Goal: Transaction & Acquisition: Purchase product/service

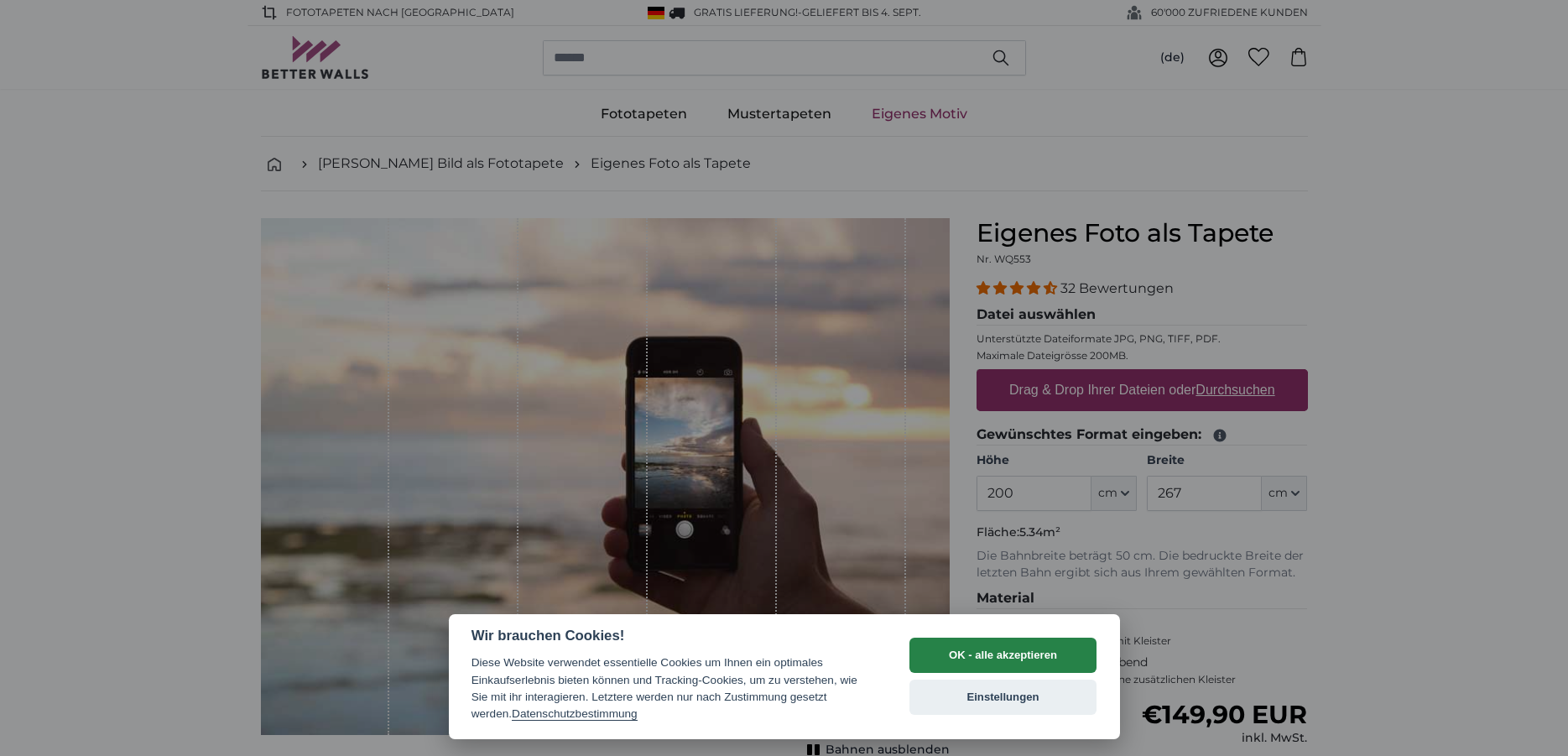
click at [1036, 653] on button "OK - alle akzeptieren" at bounding box center [1004, 655] width 188 height 35
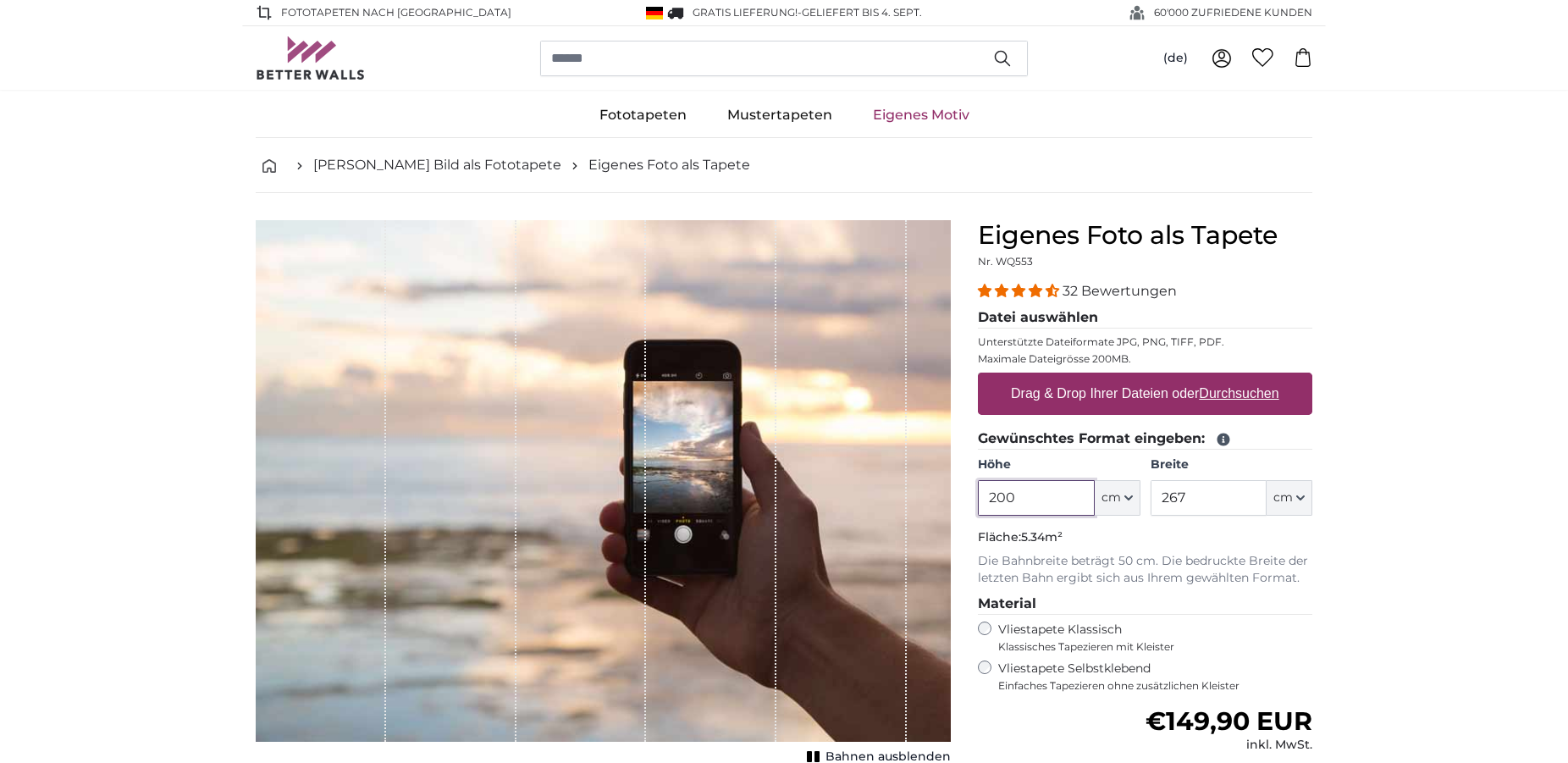
drag, startPoint x: 1047, startPoint y: 507, endPoint x: 914, endPoint y: 500, distance: 133.2
click at [978, 501] on input "200" at bounding box center [1036, 498] width 116 height 36
type input "235"
click at [1191, 503] on input "267" at bounding box center [1209, 498] width 116 height 36
type input "2"
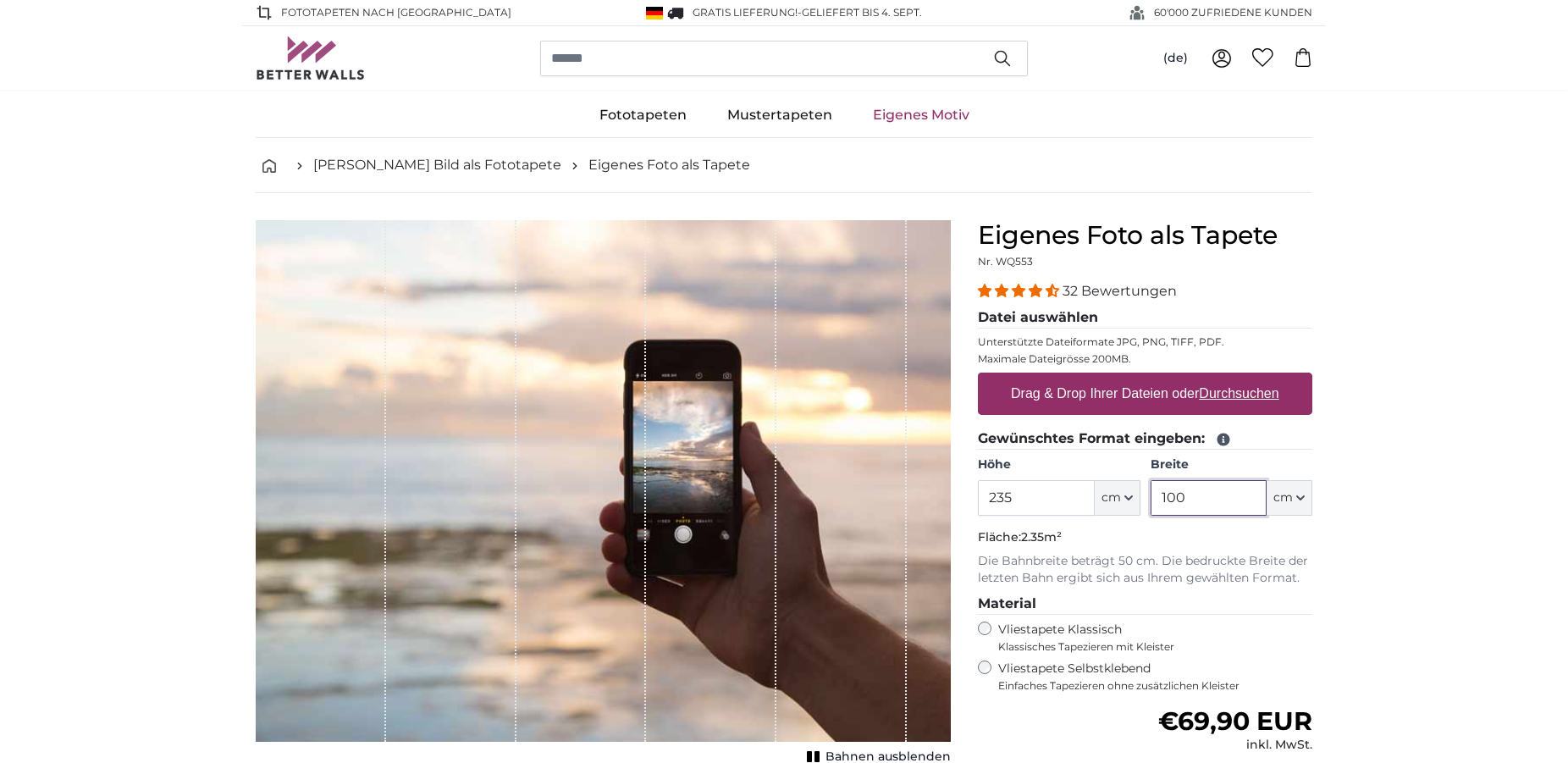
type input "100"
click at [1219, 397] on u "Durchsuchen" at bounding box center [1239, 393] width 80 height 14
click at [1219, 378] on input "Drag & Drop Ihrer Dateien oder Durchsuchen" at bounding box center [1144, 375] width 334 height 5
type input "**********"
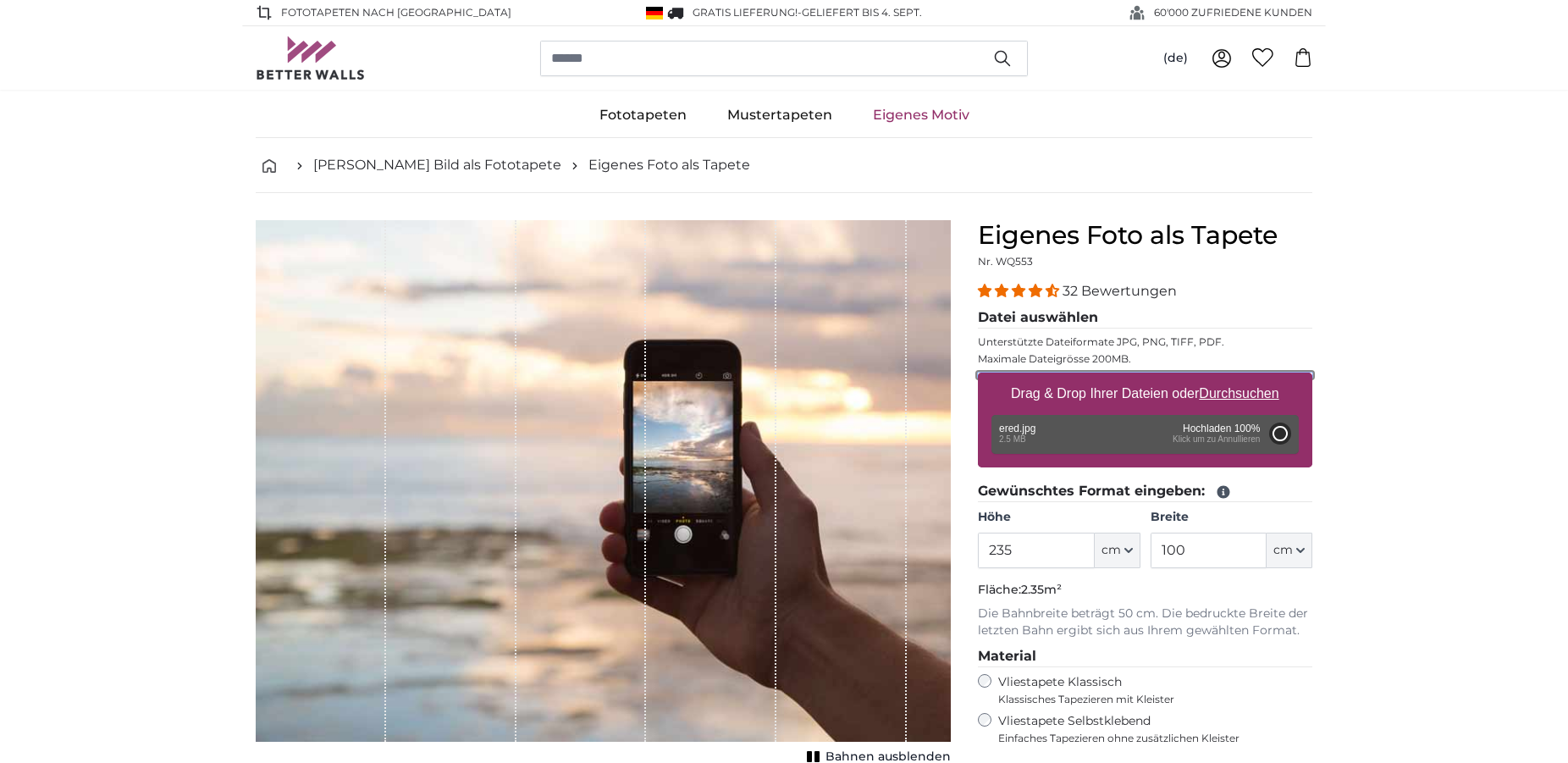
type input "200"
type input "84"
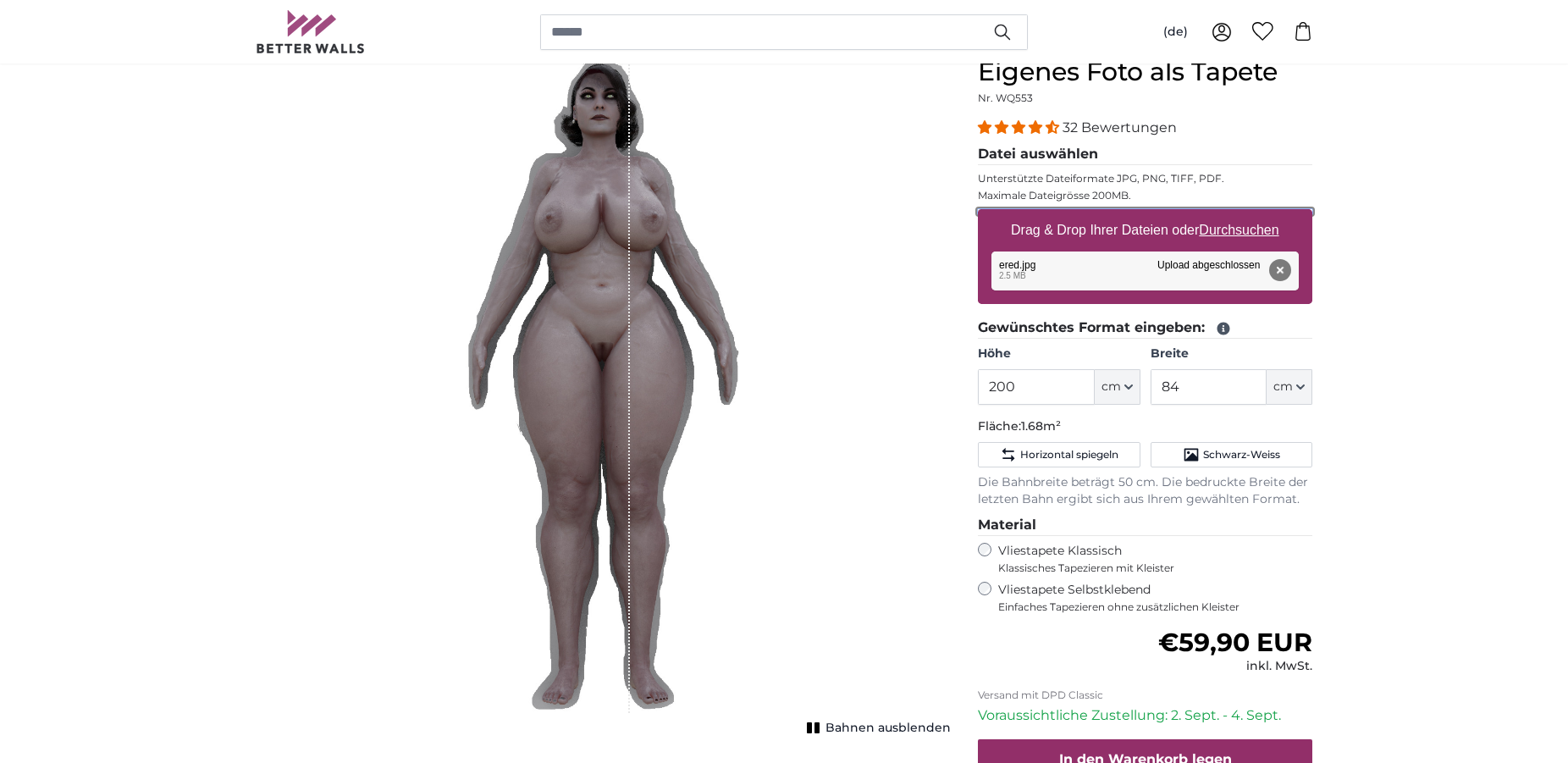
scroll to position [173, 0]
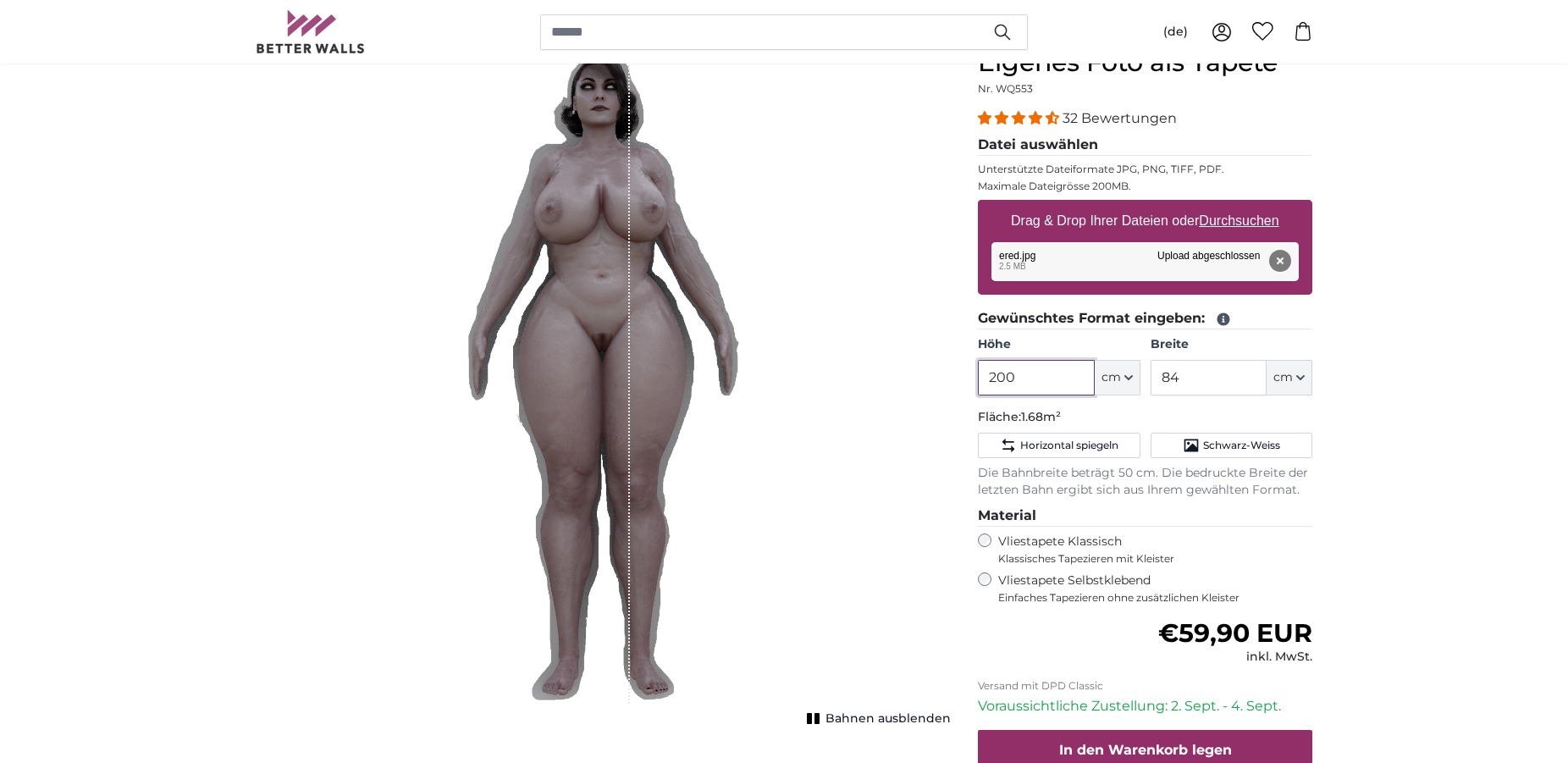
drag, startPoint x: 1016, startPoint y: 380, endPoint x: 970, endPoint y: 382, distance: 46.0
click at [978, 382] on input "200" at bounding box center [1036, 378] width 116 height 36
click at [970, 382] on div "Eigenes Foto als Tapete Nr. WQ553 32 Bewertungen Datei auswählen Unterstützte D…" at bounding box center [1145, 471] width 362 height 847
drag, startPoint x: 1046, startPoint y: 381, endPoint x: 998, endPoint y: 379, distance: 48.0
click at [998, 379] on input "200" at bounding box center [1036, 378] width 116 height 36
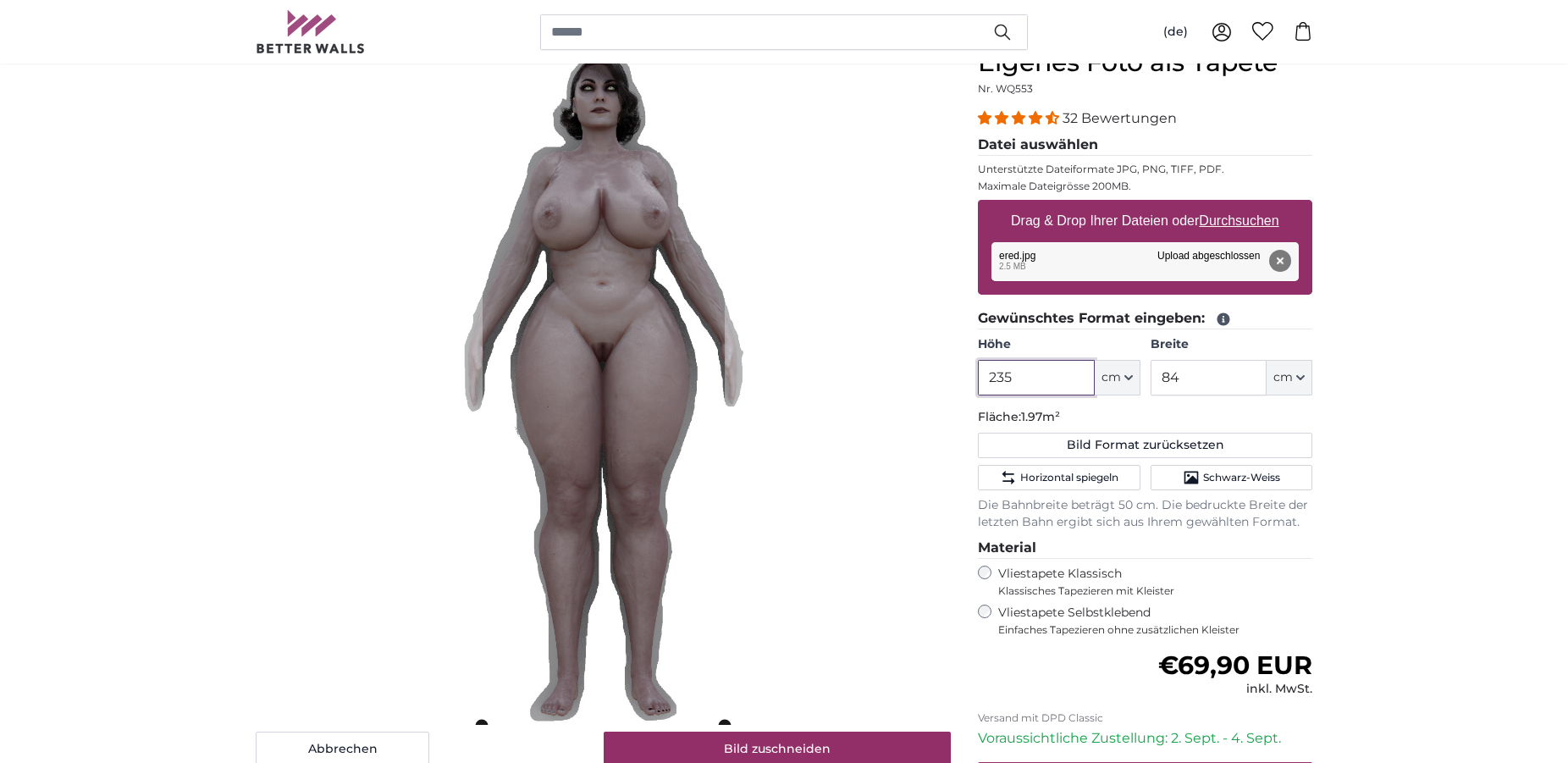
type input "235"
drag, startPoint x: 1183, startPoint y: 376, endPoint x: 1156, endPoint y: 374, distance: 27.1
click at [1156, 374] on input "84" at bounding box center [1209, 378] width 116 height 36
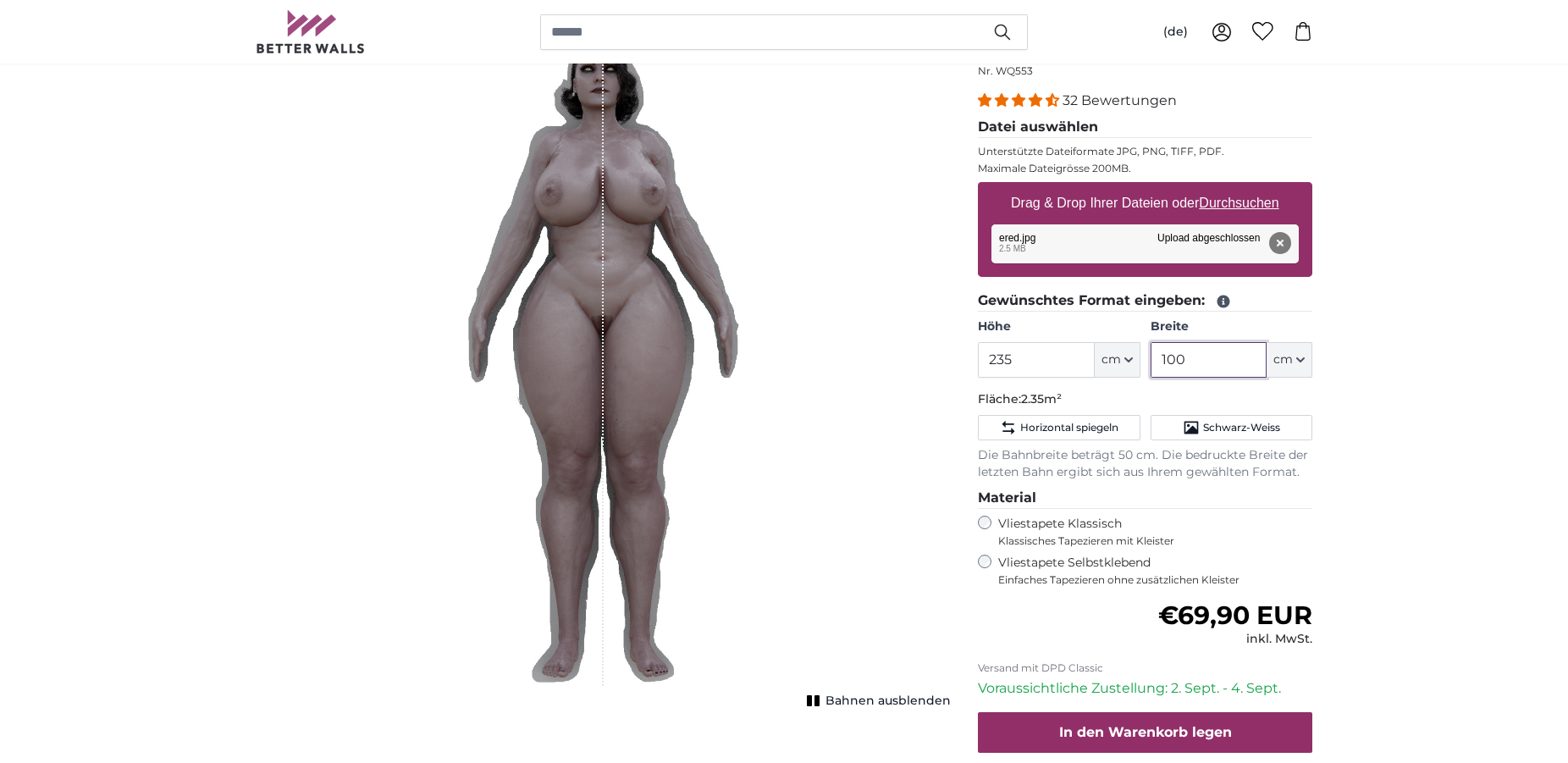
scroll to position [196, 0]
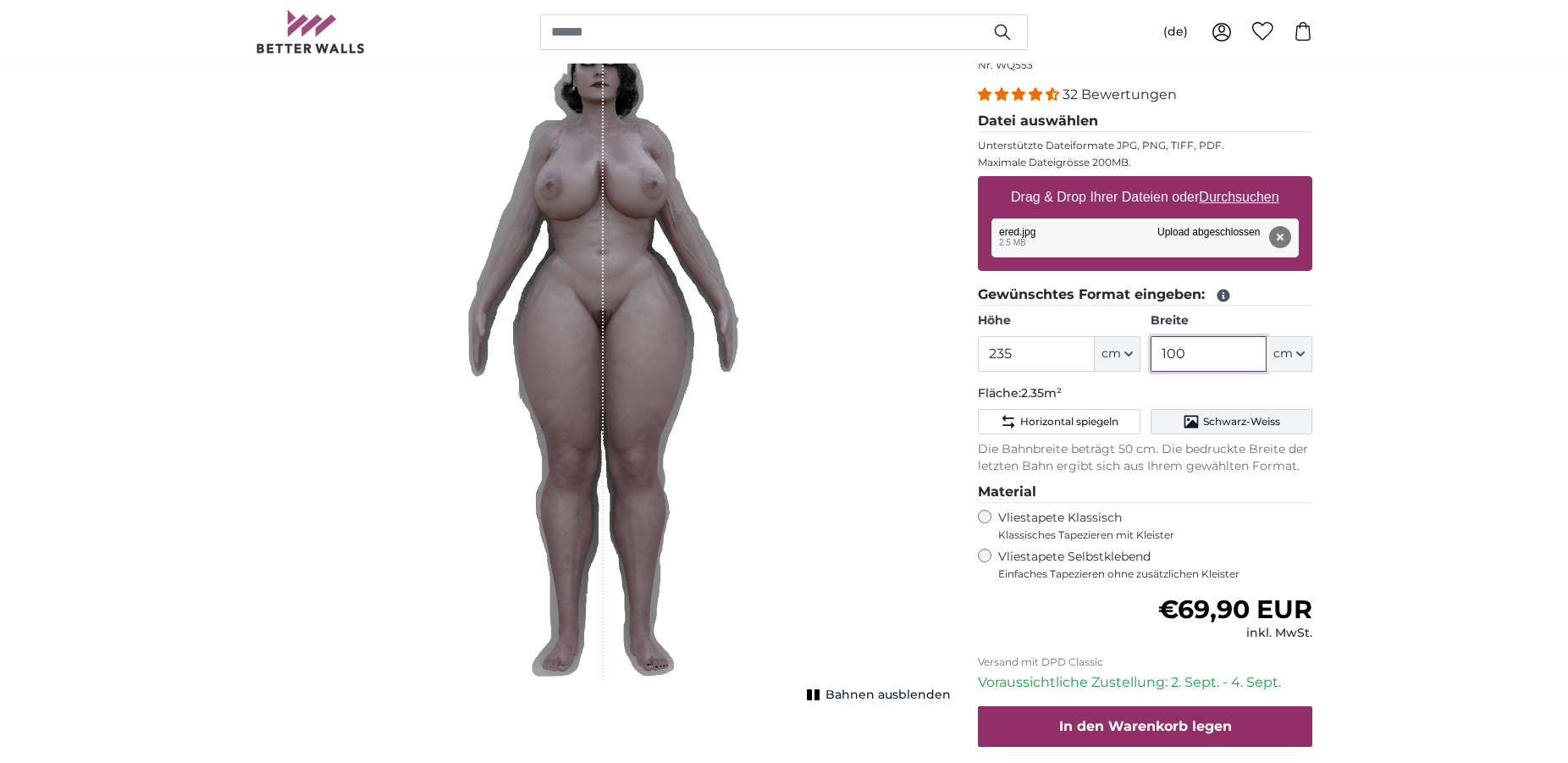
type input "100"
click at [1274, 417] on span "Schwarz-Weiss" at bounding box center [1241, 421] width 77 height 13
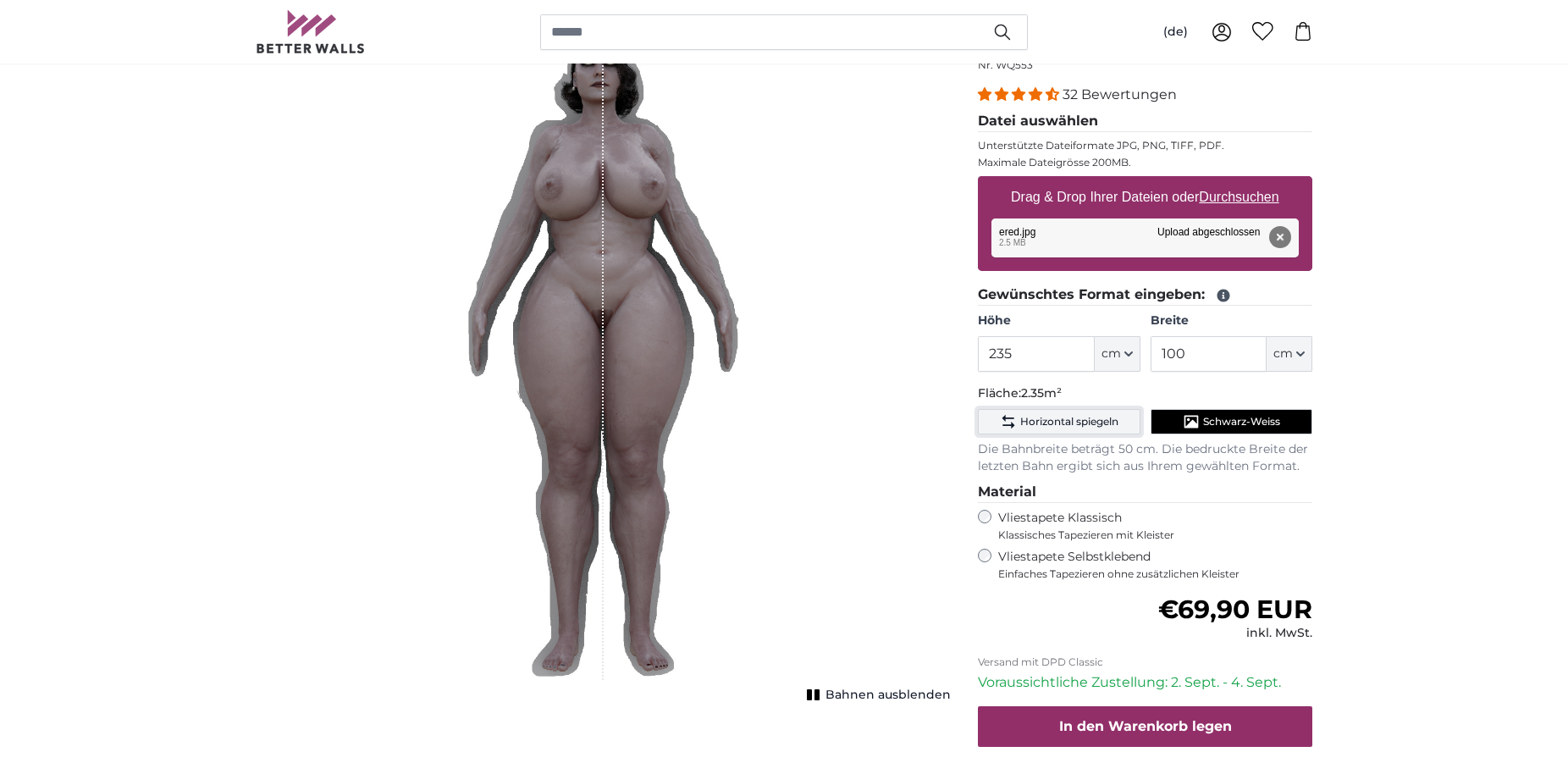
click at [1080, 425] on span "Horizontal spiegeln" at bounding box center [1069, 421] width 99 height 13
click at [1085, 425] on span "Horizontal spiegeln" at bounding box center [1069, 421] width 99 height 13
click at [1176, 429] on button "Schwarz-Weiss" at bounding box center [1231, 422] width 162 height 25
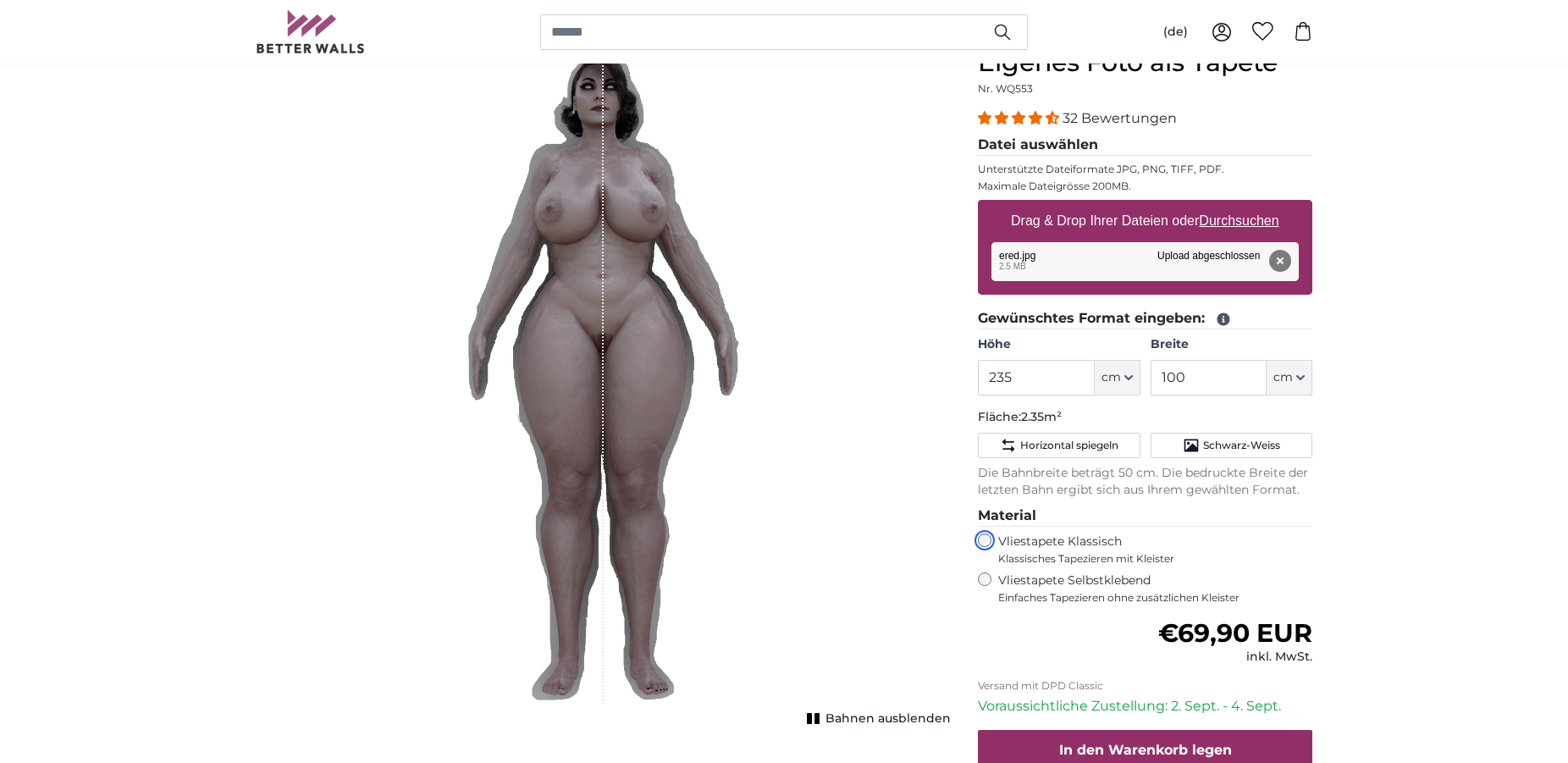
scroll to position [86, 0]
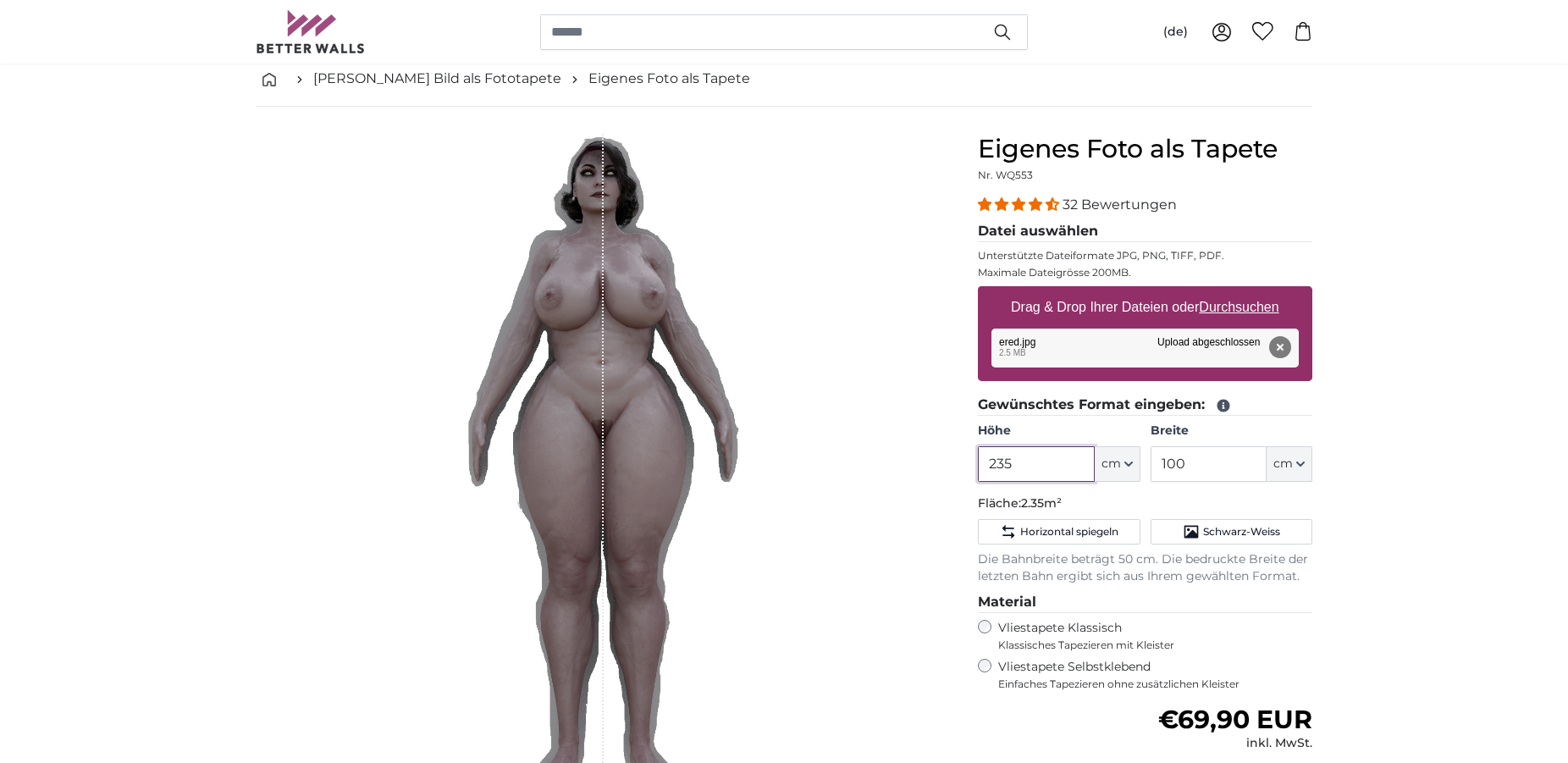
drag, startPoint x: 1020, startPoint y: 467, endPoint x: 1007, endPoint y: 466, distance: 13.0
click at [1007, 466] on input "235" at bounding box center [1036, 464] width 116 height 36
click at [1106, 424] on label "Höhe" at bounding box center [1058, 431] width 162 height 17
click at [1093, 446] on input "238" at bounding box center [1036, 464] width 116 height 36
click at [1016, 452] on input "238" at bounding box center [1036, 464] width 116 height 36
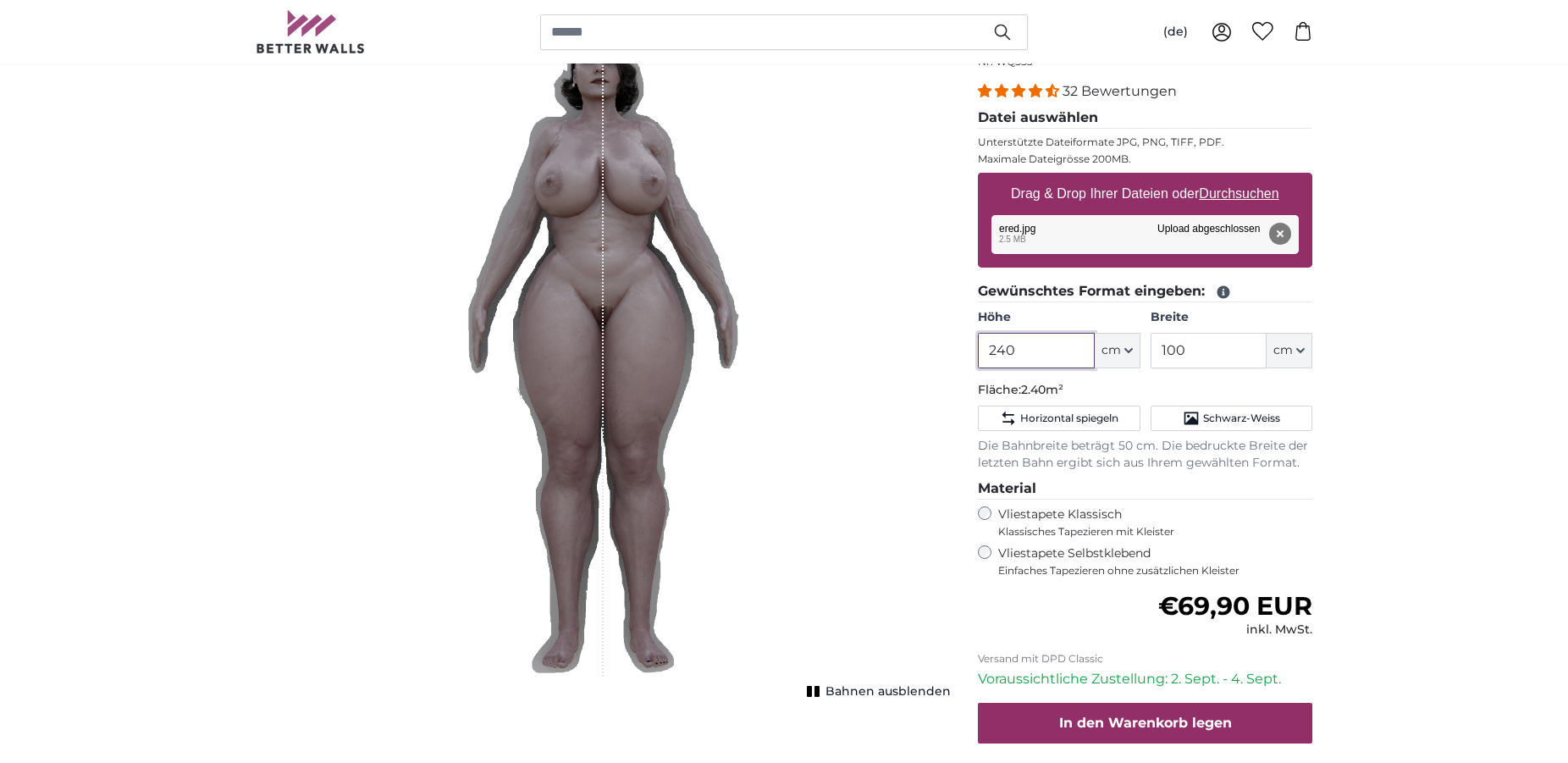
scroll to position [432, 0]
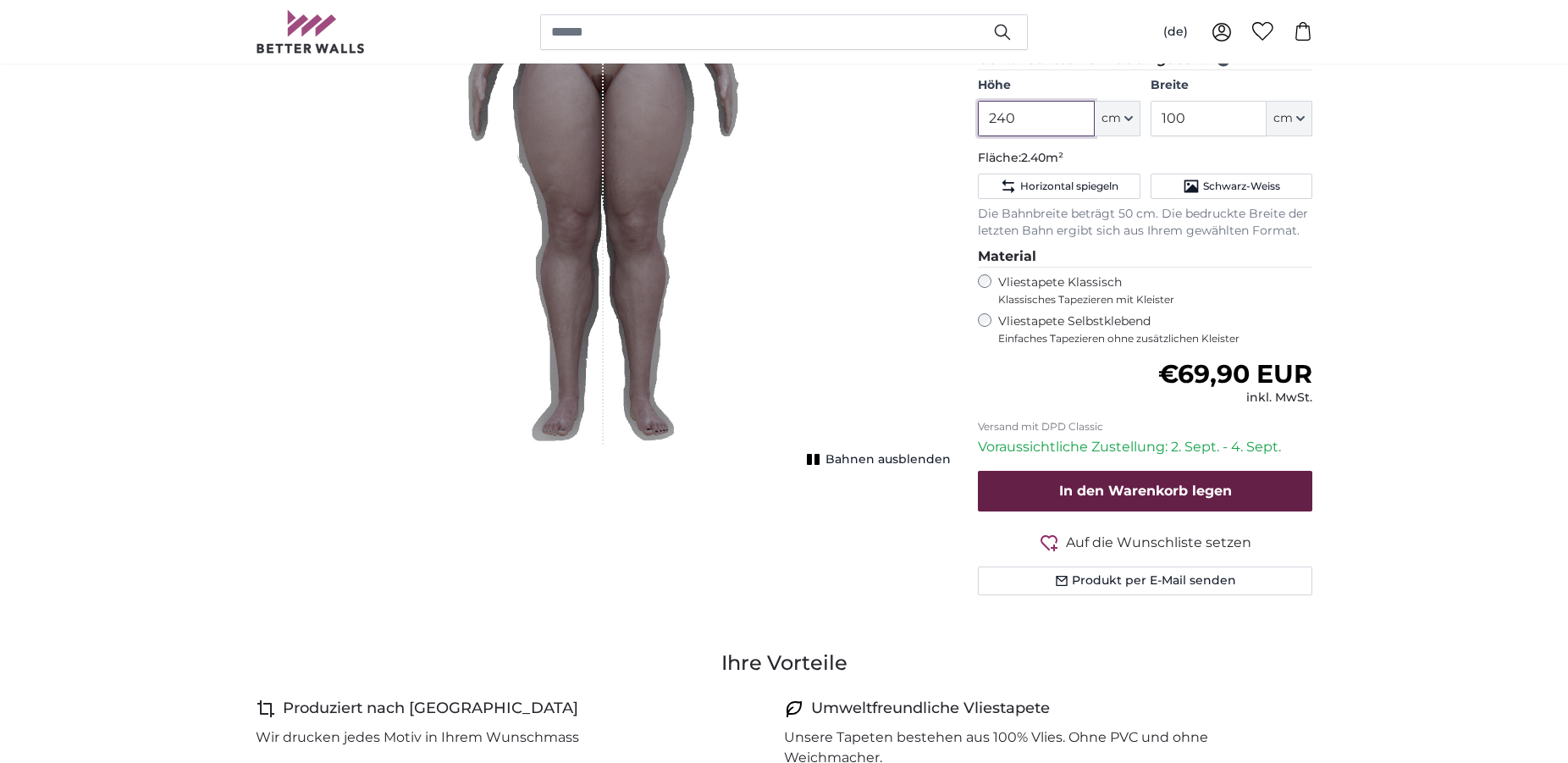
type input "240"
click at [1181, 479] on button "In den Warenkorb legen" at bounding box center [1144, 491] width 334 height 40
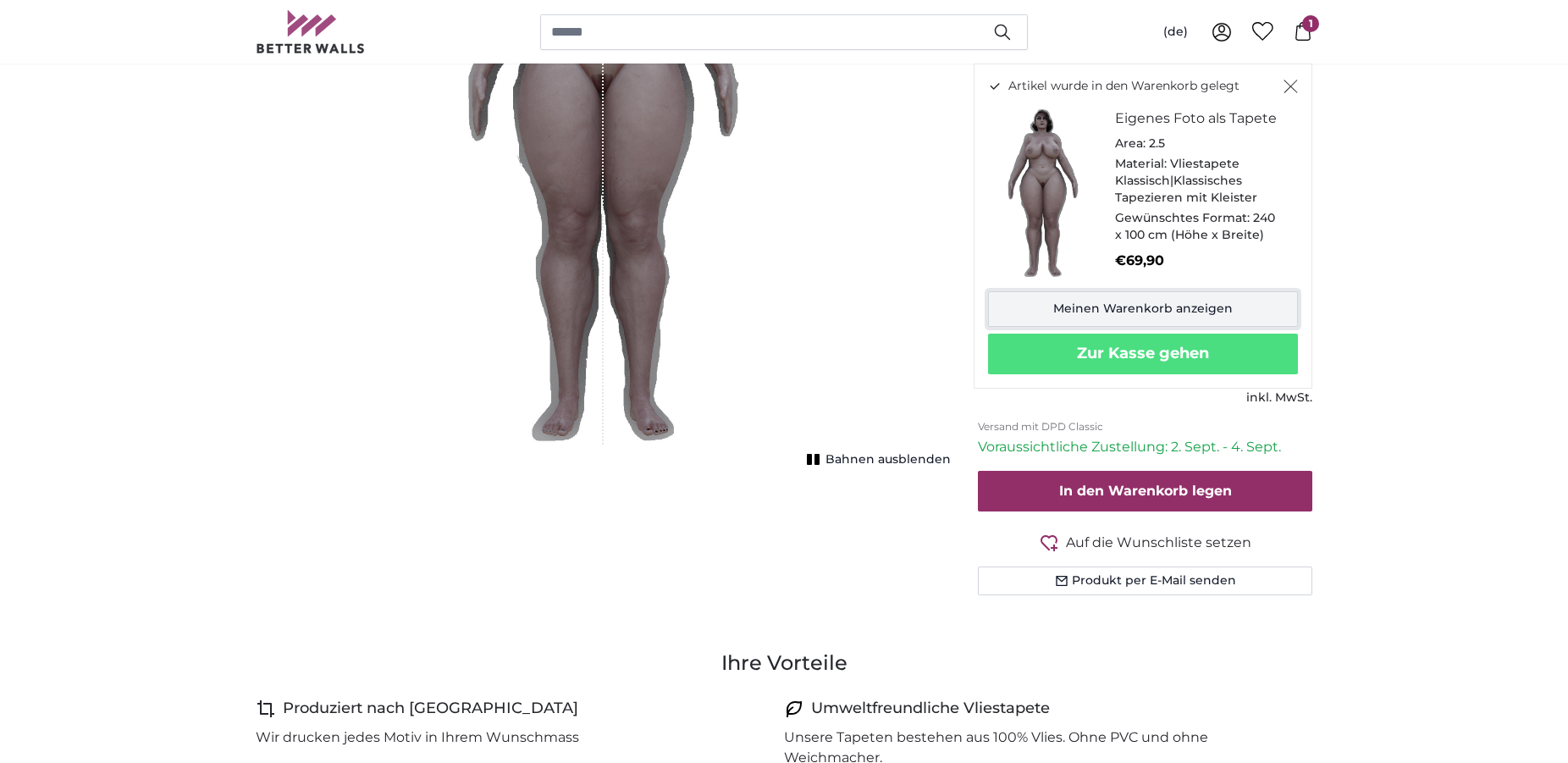
click at [1164, 313] on link "Meinen Warenkorb anzeigen" at bounding box center [1143, 309] width 310 height 36
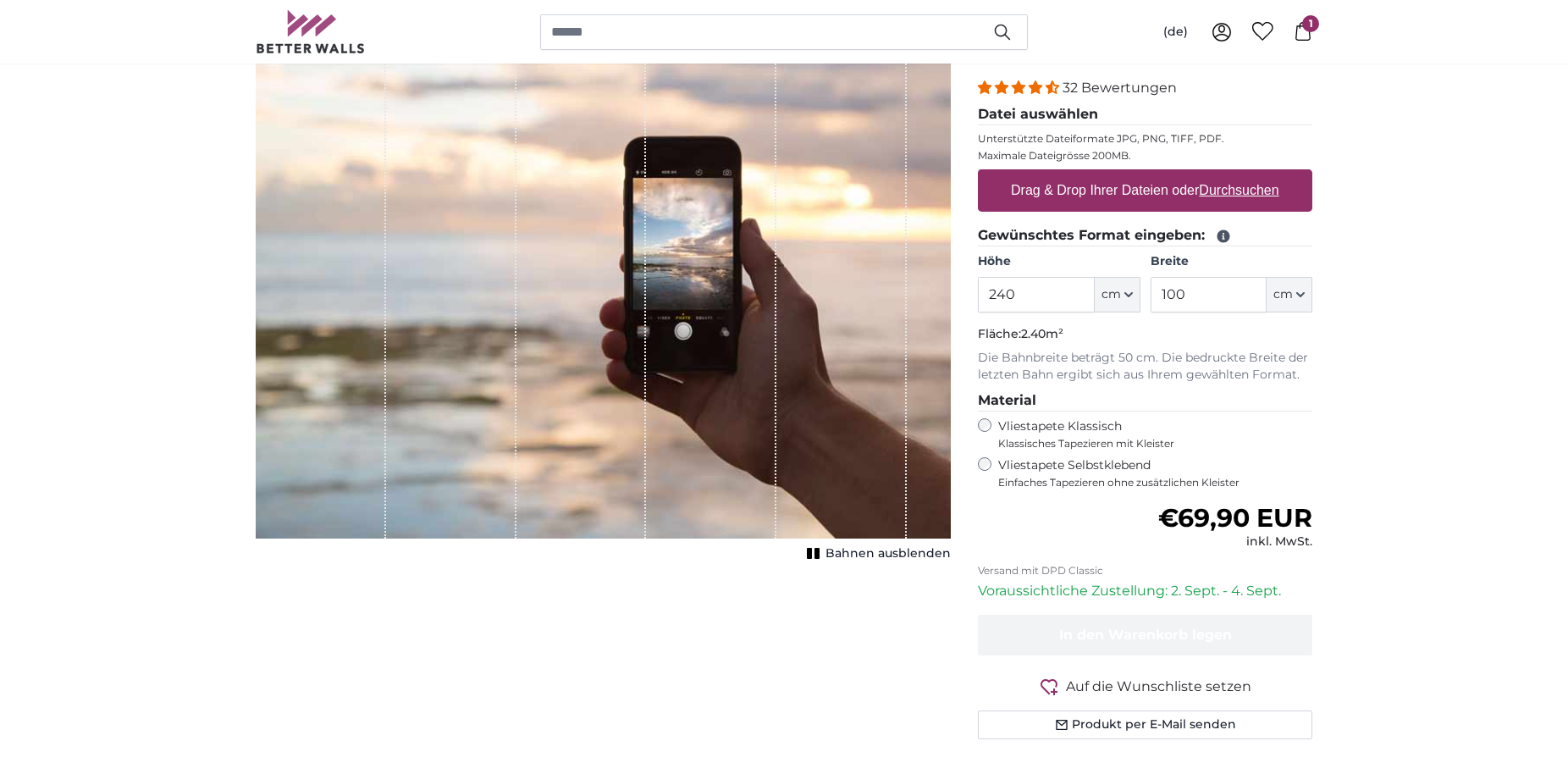
scroll to position [259, 0]
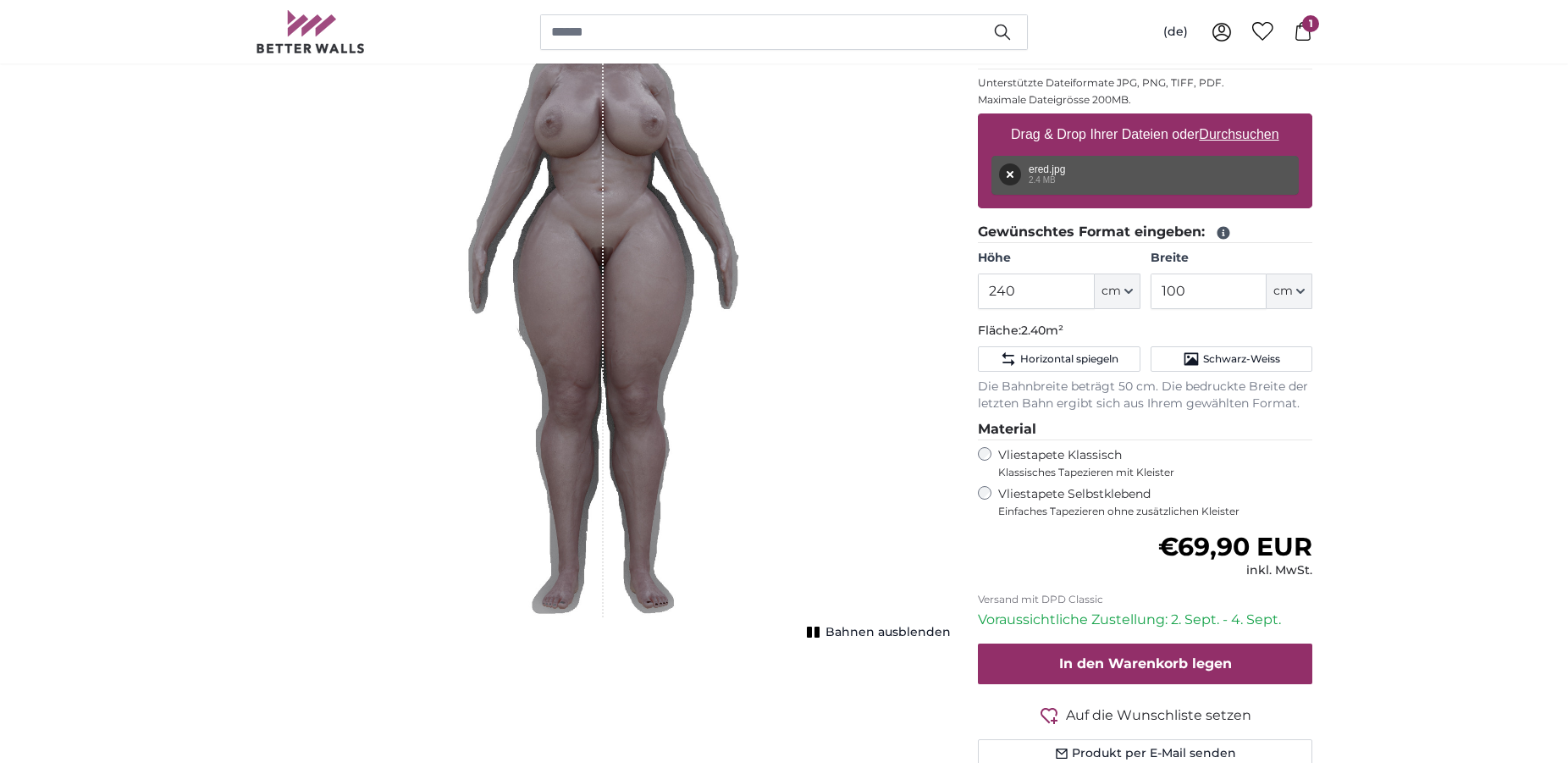
click at [623, 153] on div "1 of 1" at bounding box center [603, 289] width 275 height 656
click at [503, 182] on div "1 of 1" at bounding box center [534, 289] width 137 height 656
click at [827, 630] on button "Bahnen ausblenden" at bounding box center [876, 632] width 149 height 23
click at [823, 629] on icon "1 of 1" at bounding box center [814, 632] width 17 height 13
click at [827, 629] on button "Bahnen ausblenden" at bounding box center [876, 632] width 149 height 23
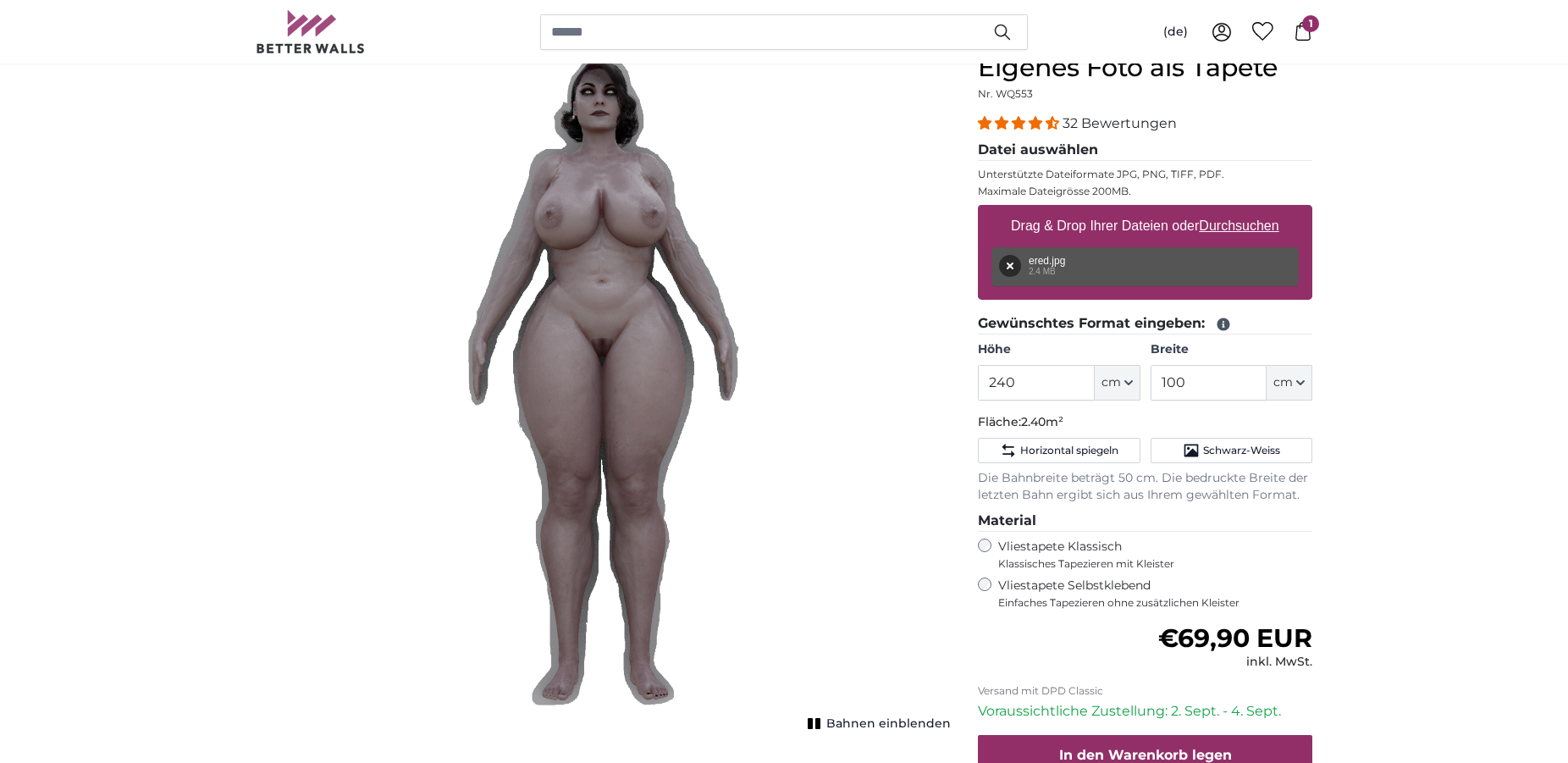
scroll to position [173, 0]
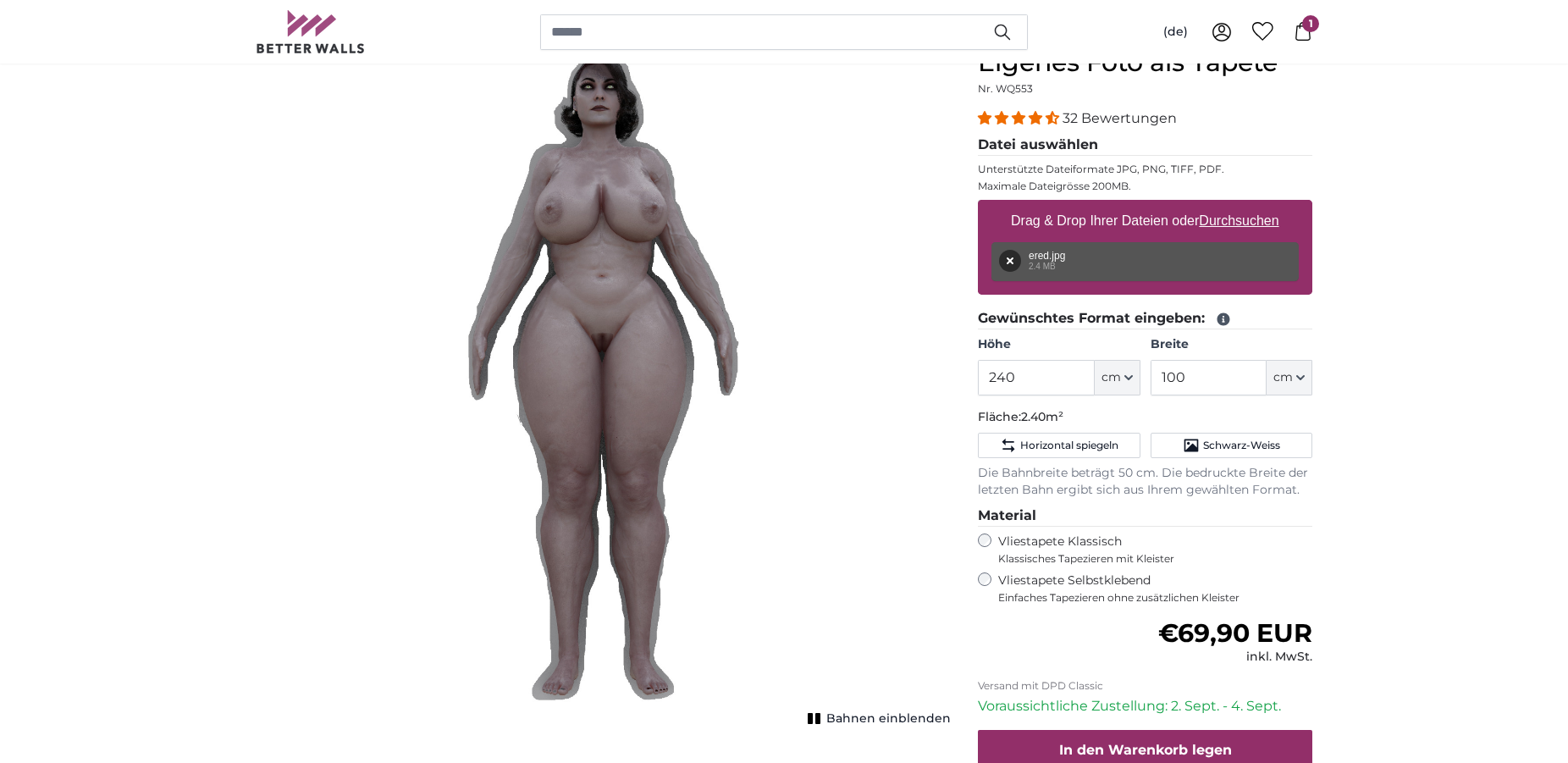
click at [818, 711] on button "Bahnen einblenden" at bounding box center [876, 718] width 148 height 23
click at [746, 262] on div "Bahnen ausblenden" at bounding box center [603, 386] width 695 height 677
click at [806, 279] on div "Bahnen ausblenden" at bounding box center [603, 386] width 695 height 677
drag, startPoint x: 806, startPoint y: 279, endPoint x: 657, endPoint y: 270, distance: 149.3
click at [657, 270] on div "Bahnen ausblenden" at bounding box center [603, 386] width 695 height 677
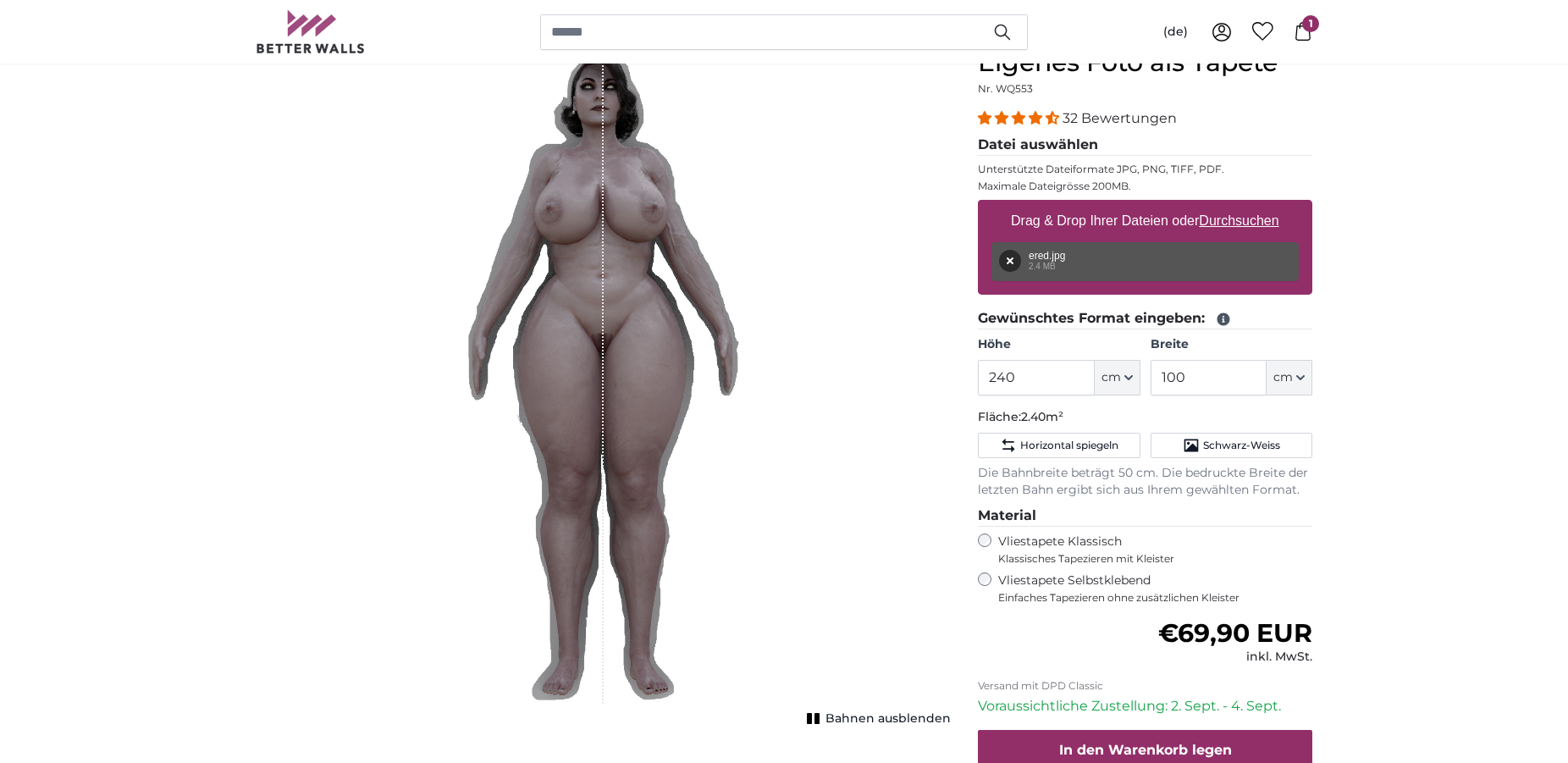
drag, startPoint x: 600, startPoint y: 282, endPoint x: 609, endPoint y: 279, distance: 9.5
click at [609, 279] on div "1 of 1" at bounding box center [603, 375] width 275 height 656
click at [859, 722] on span "Bahnen ausblenden" at bounding box center [888, 718] width 125 height 17
drag, startPoint x: 596, startPoint y: 332, endPoint x: 667, endPoint y: 329, distance: 71.1
click at [667, 329] on img "1 of 1" at bounding box center [603, 375] width 275 height 656
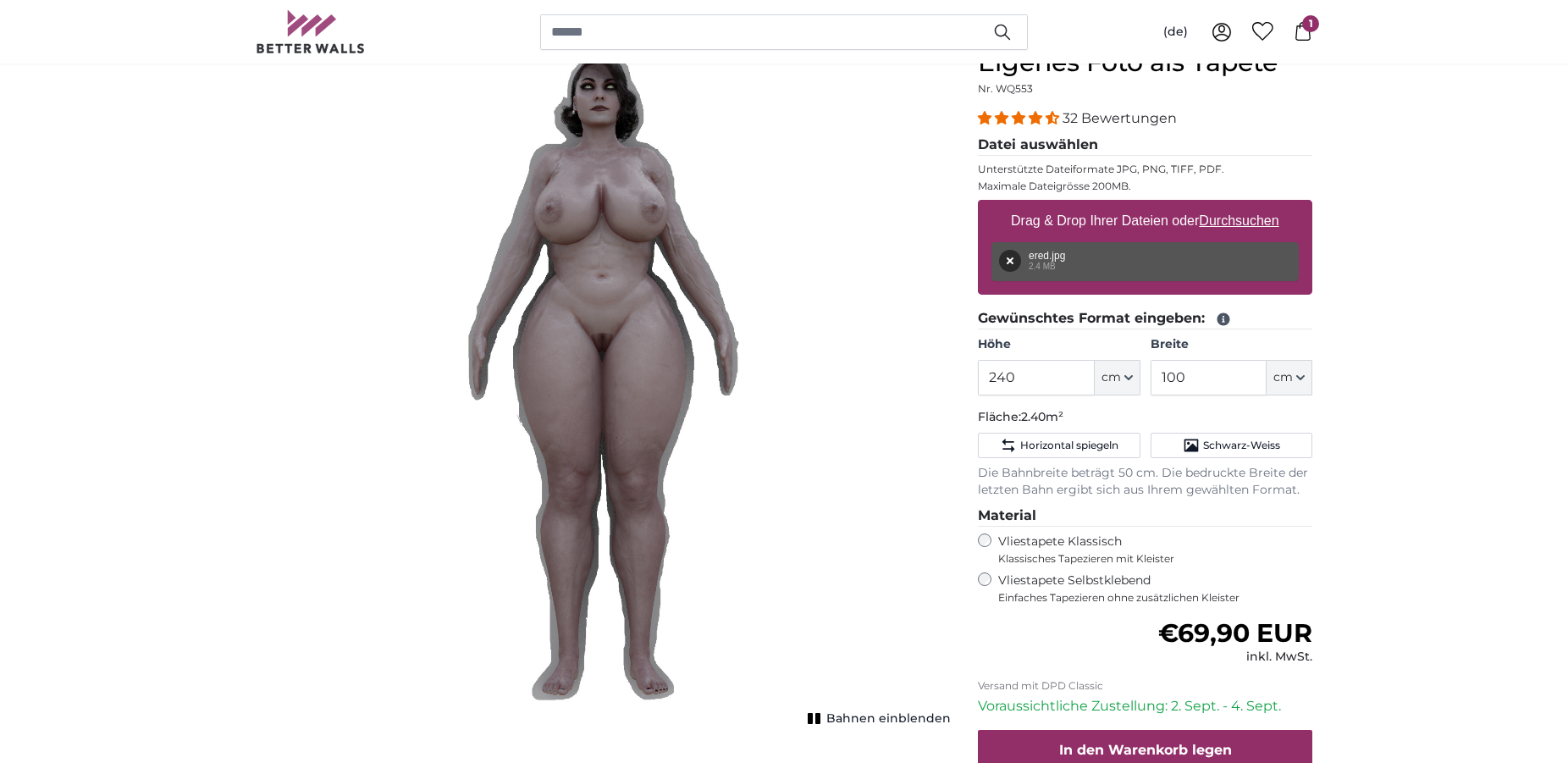
click at [990, 574] on div "Vliestapete Selbstklebend Einfaches Tapezieren ohne zusätzlichen Kleister" at bounding box center [1144, 588] width 334 height 32
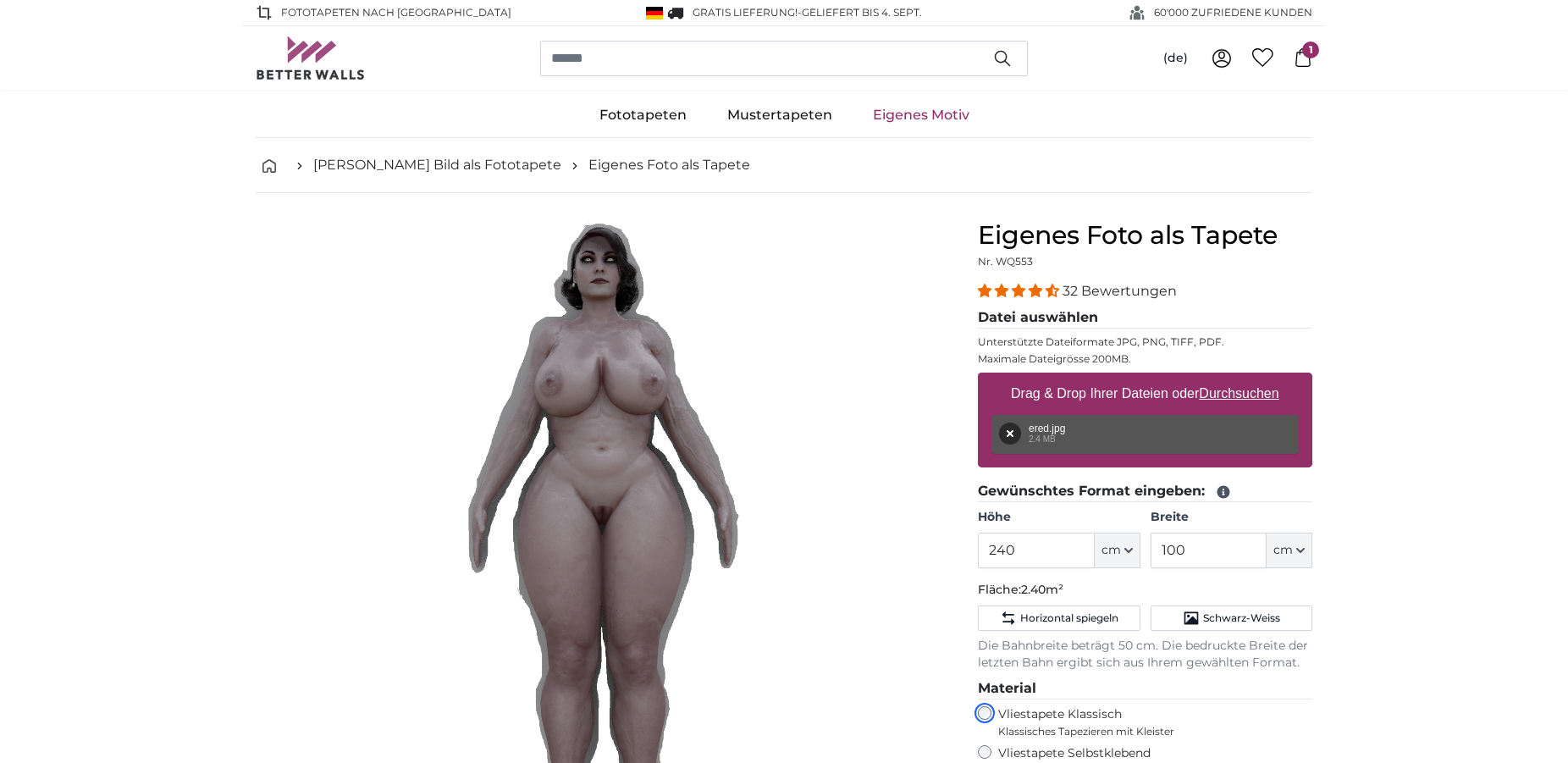
scroll to position [346, 0]
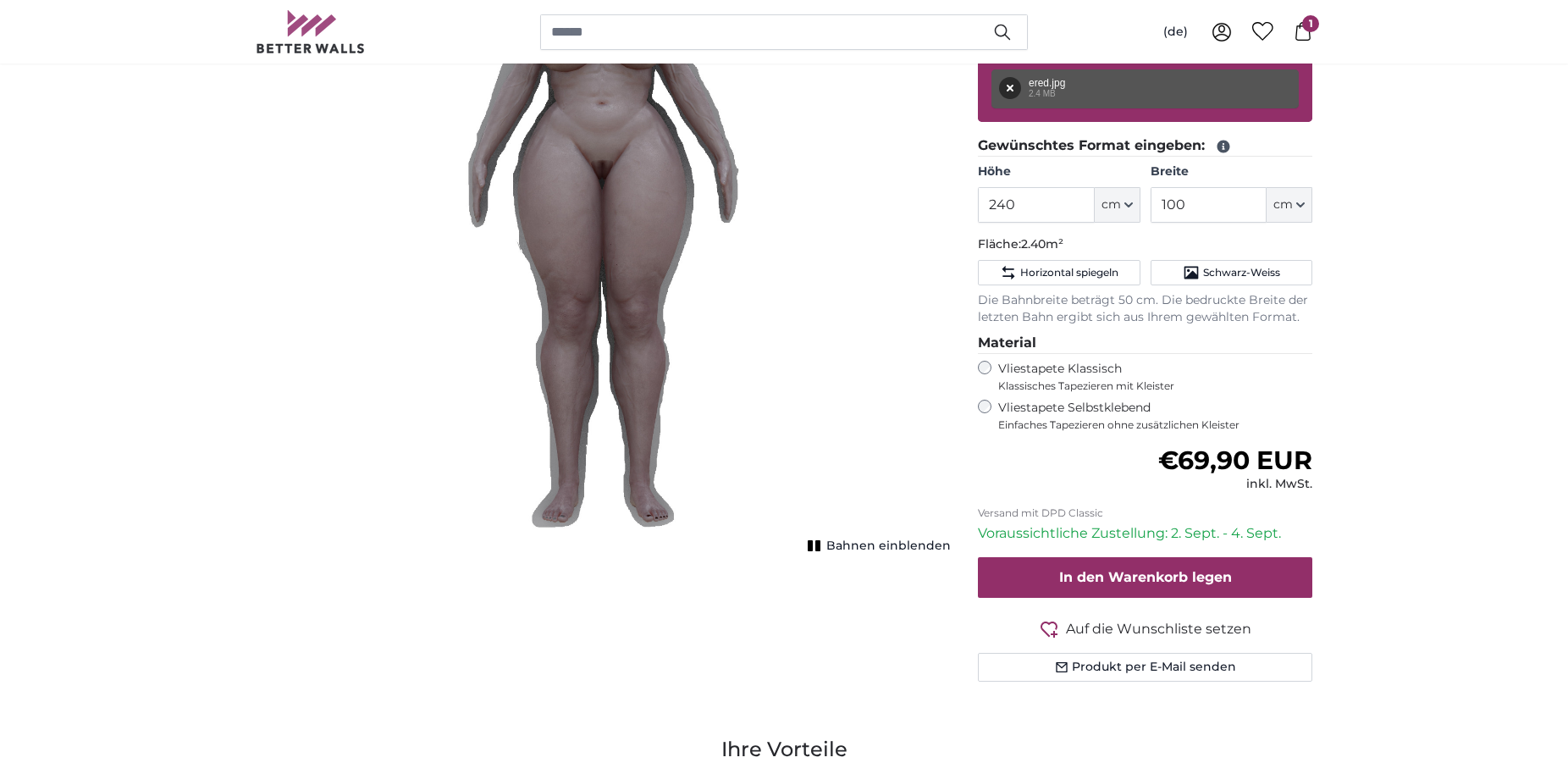
click at [864, 553] on div "Abbrechen Bild zuschneiden Bahnen einblenden" at bounding box center [603, 298] width 722 height 847
click at [844, 540] on span "Bahnen einblenden" at bounding box center [888, 545] width 124 height 17
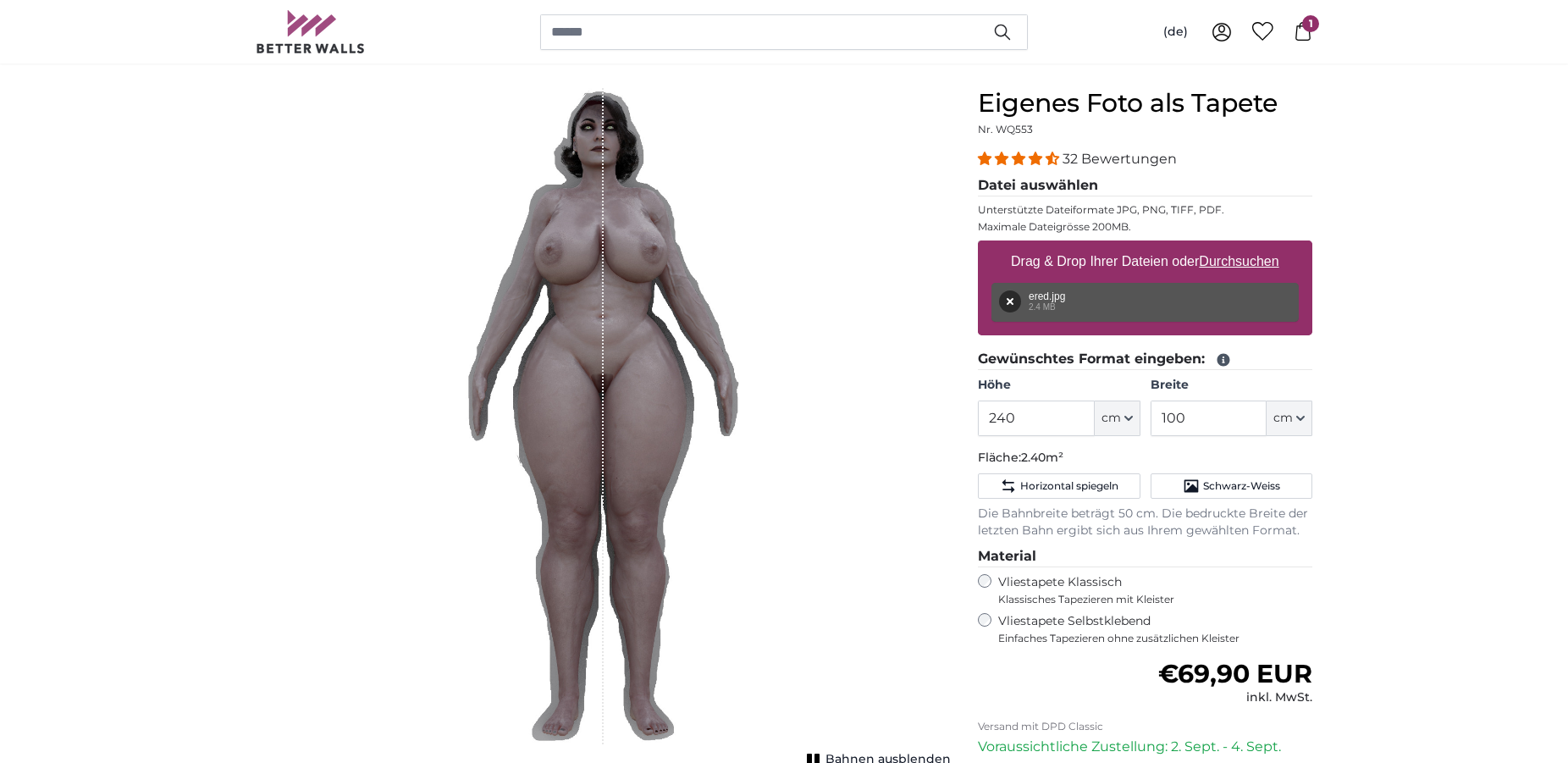
scroll to position [259, 0]
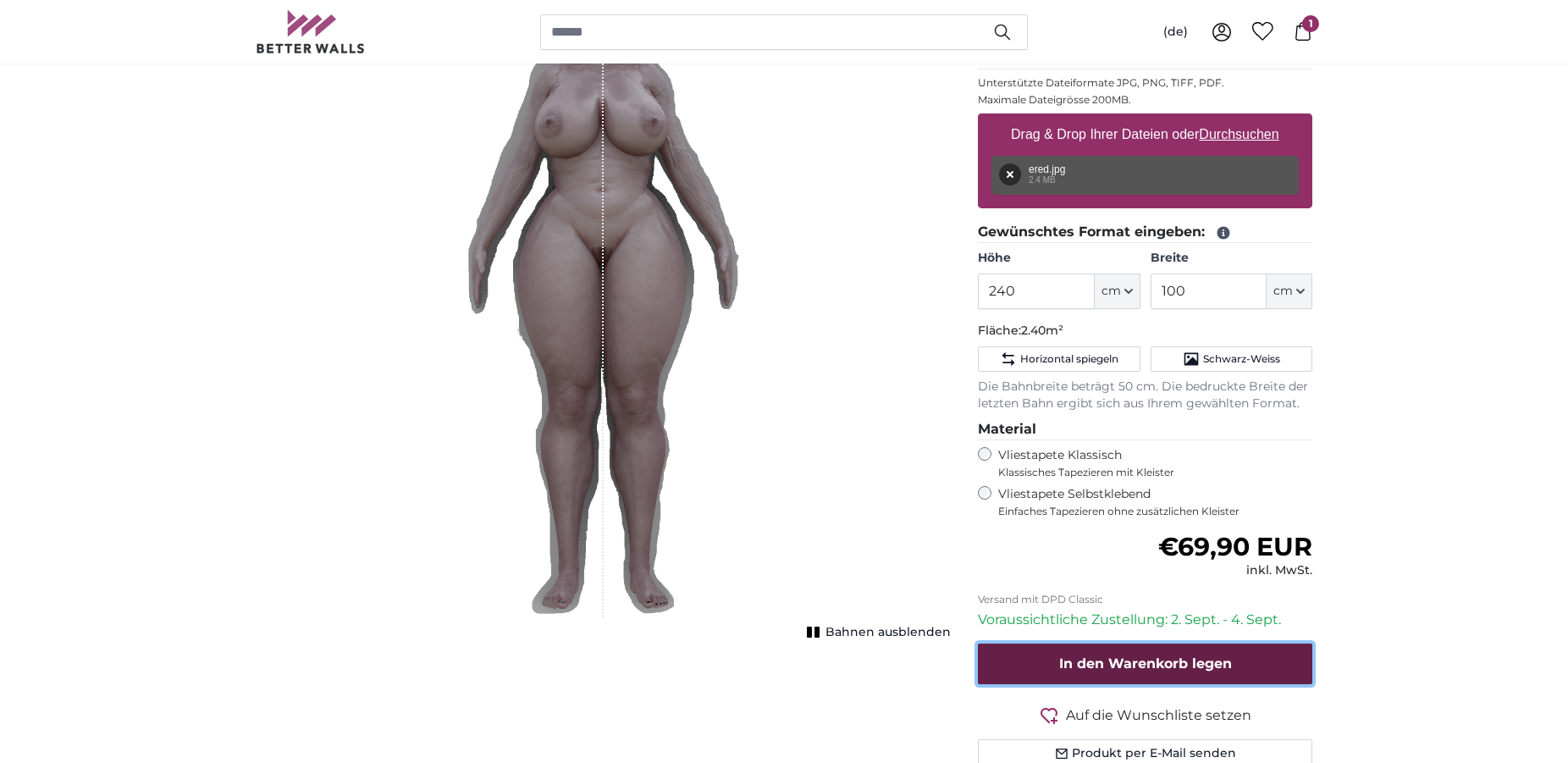
click at [1195, 664] on span "In den Warenkorb legen" at bounding box center [1145, 664] width 173 height 16
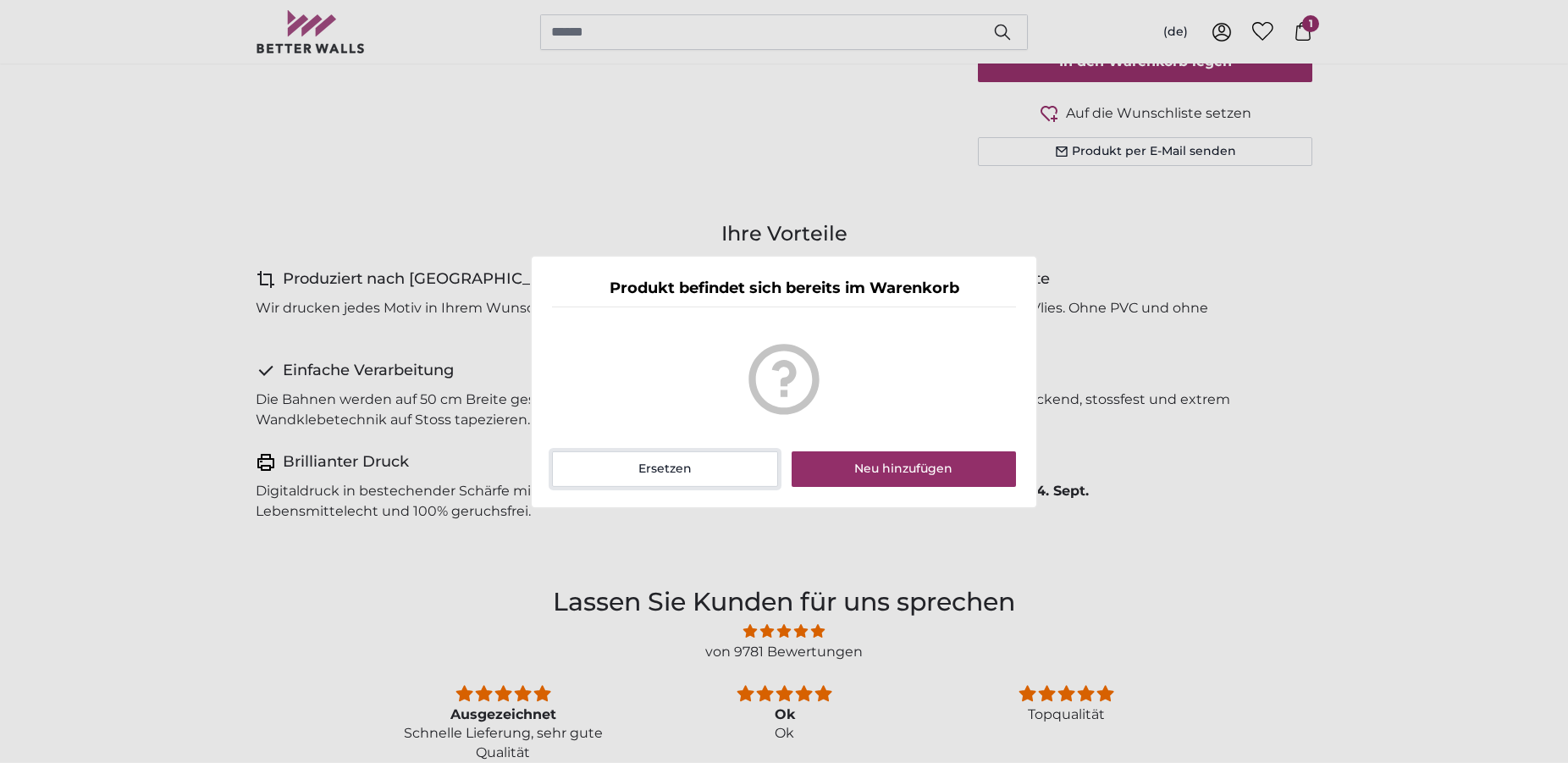
scroll to position [930, 0]
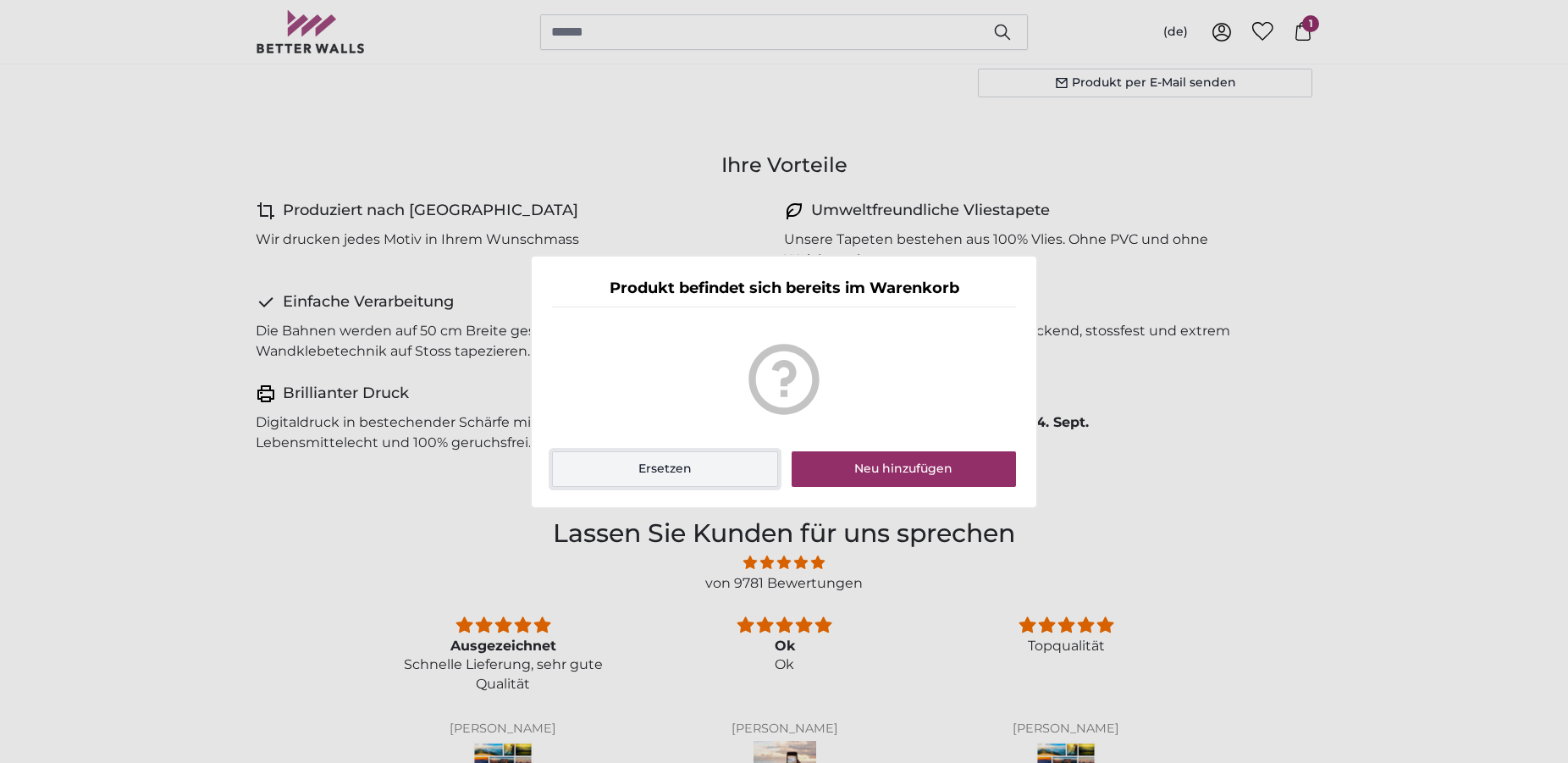
click at [763, 466] on button "Ersetzen" at bounding box center [664, 469] width 226 height 36
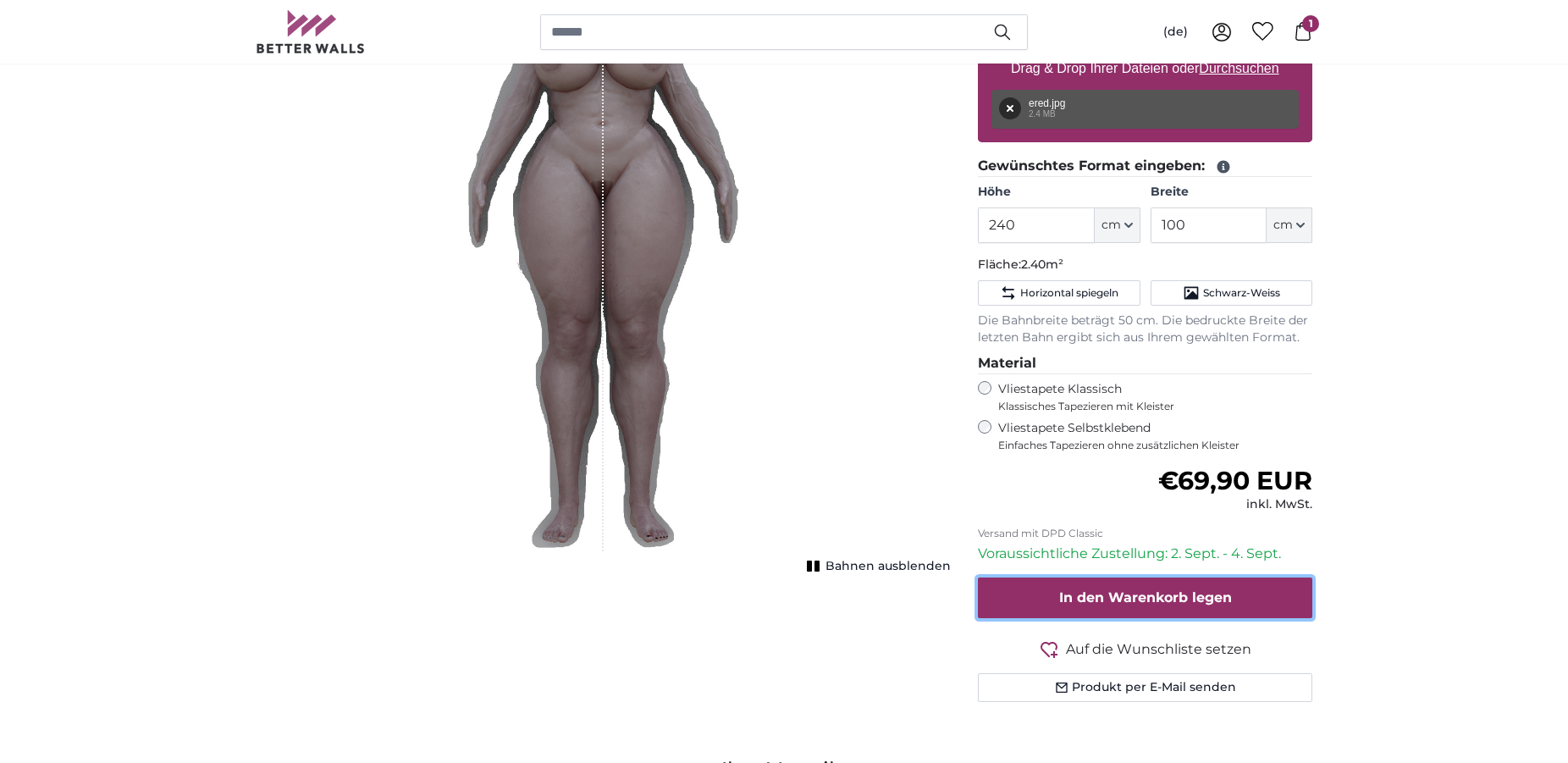
scroll to position [0, 0]
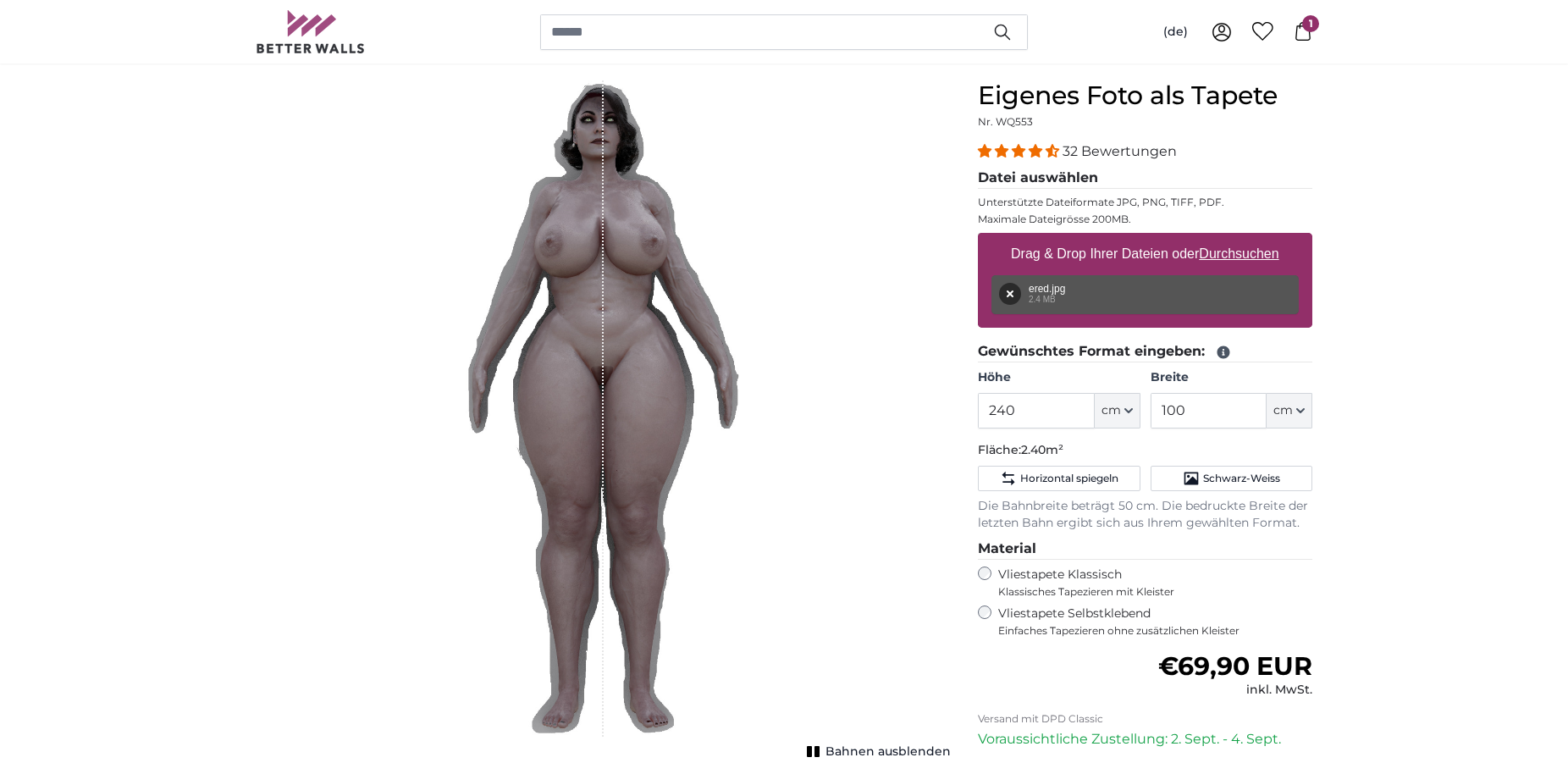
scroll to position [173, 0]
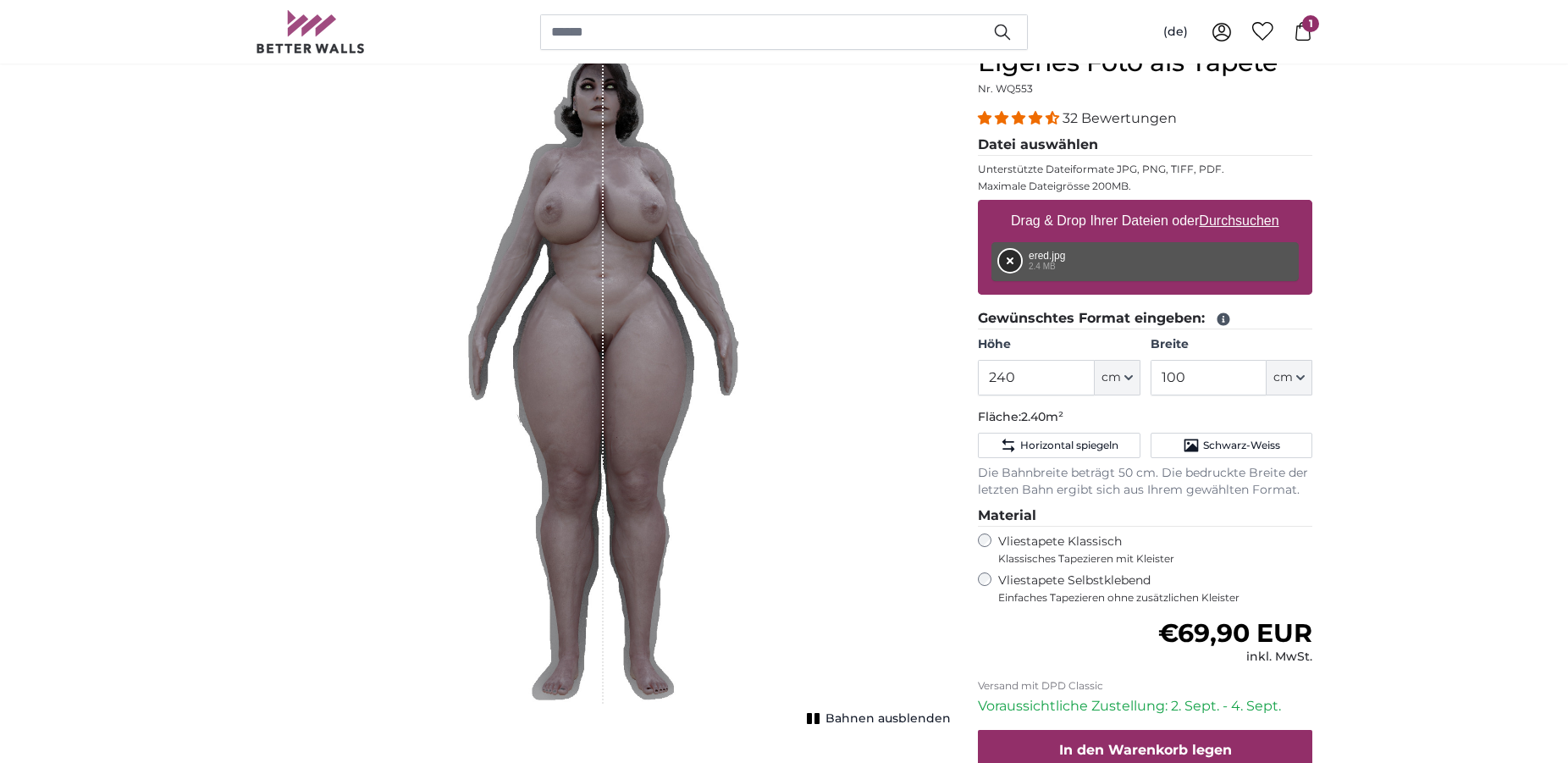
click at [1014, 268] on button "Entfernen" at bounding box center [1010, 261] width 22 height 22
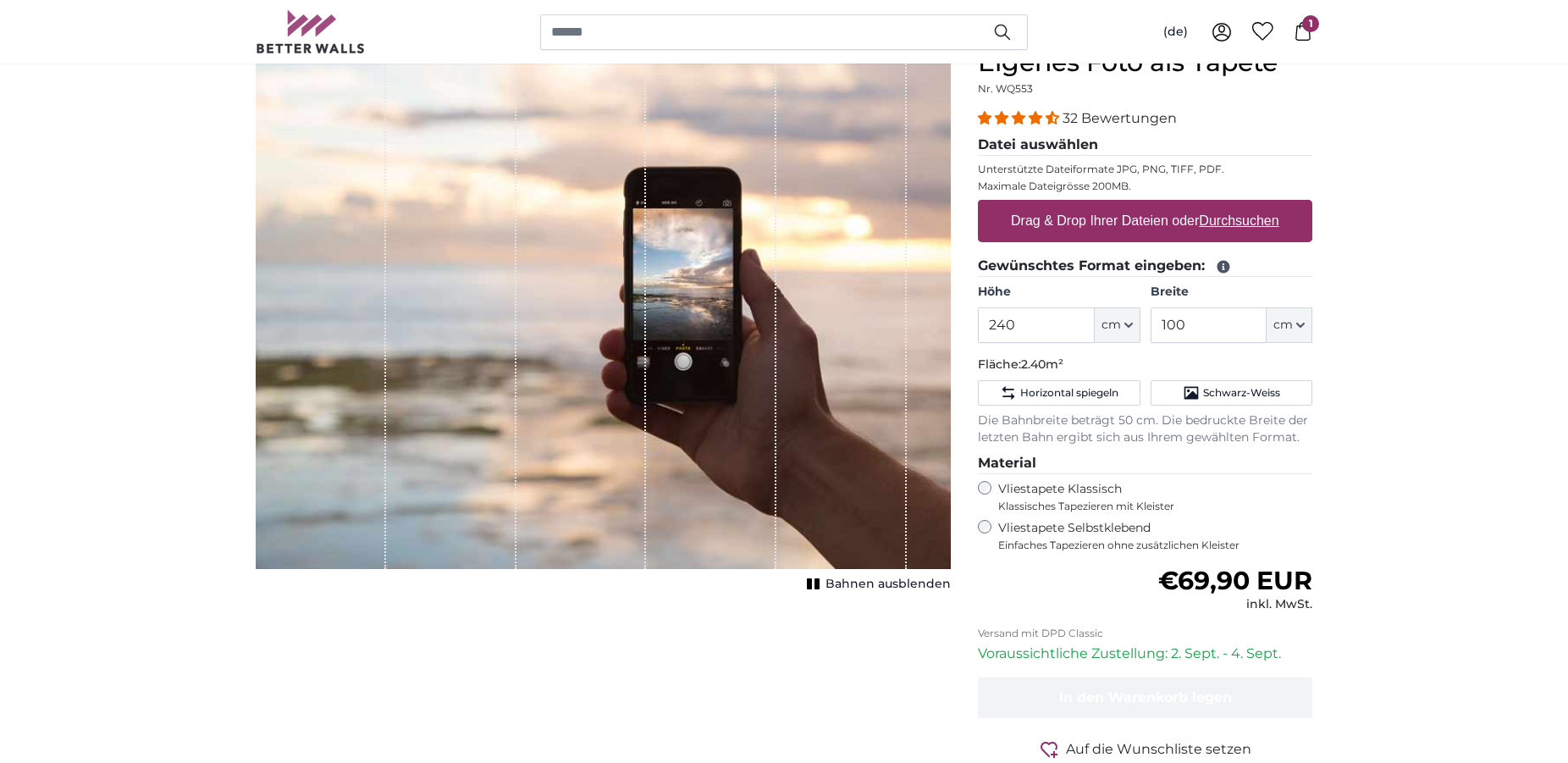
click at [1050, 230] on label "Drag & Drop Ihrer Dateien oder Durchsuchen" at bounding box center [1144, 221] width 282 height 34
click at [1050, 205] on input "Drag & Drop Ihrer Dateien oder Durchsuchen" at bounding box center [1144, 202] width 334 height 5
type input "**********"
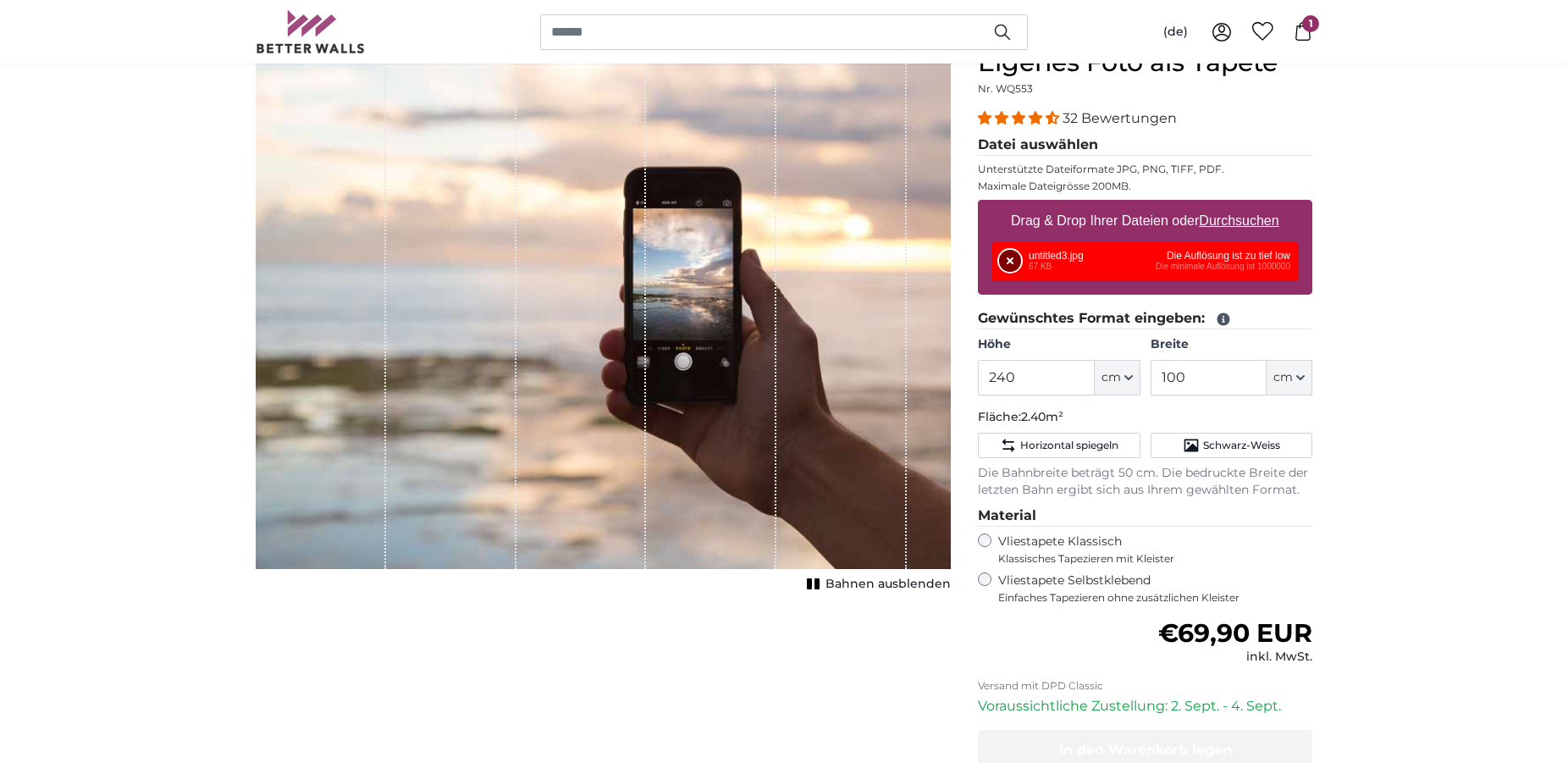
click at [1014, 258] on button "Entfernen" at bounding box center [1010, 261] width 22 height 22
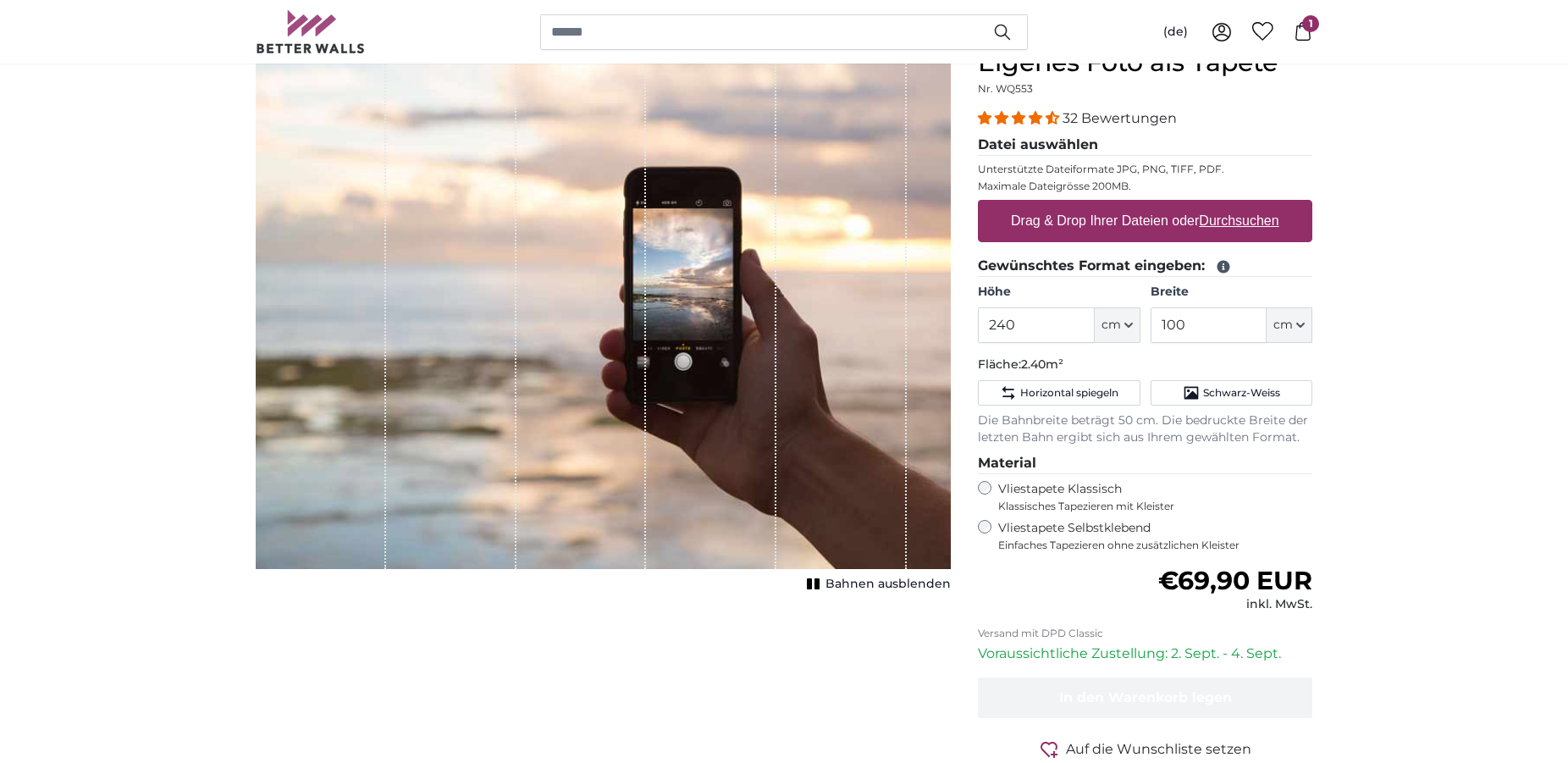
click at [1216, 213] on u "Durchsuchen" at bounding box center [1239, 220] width 80 height 14
click at [1216, 205] on input "Drag & Drop Ihrer Dateien oder Durchsuchen" at bounding box center [1144, 202] width 334 height 5
type input "**********"
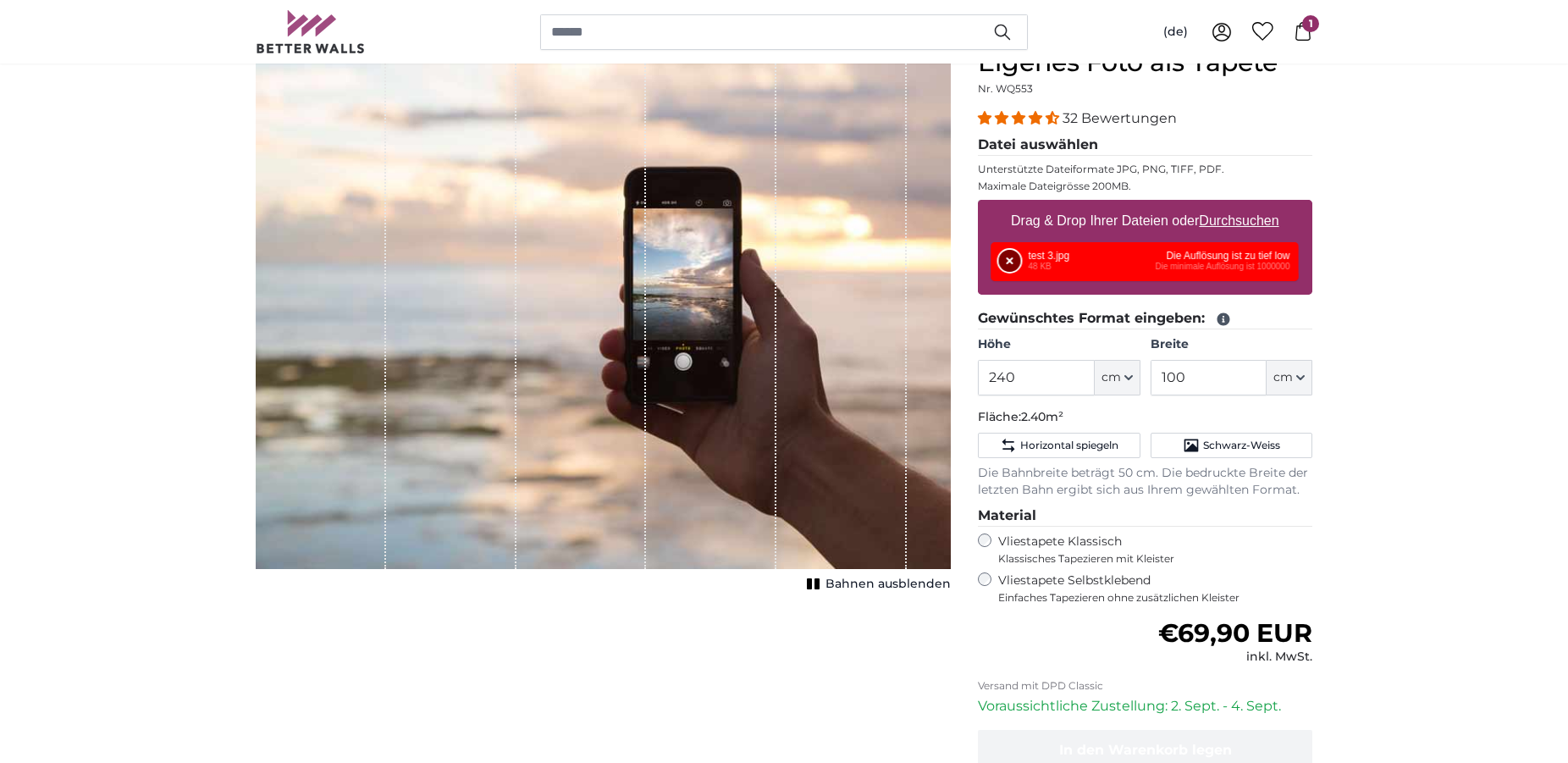
click at [999, 252] on button "Entfernen" at bounding box center [1010, 261] width 22 height 22
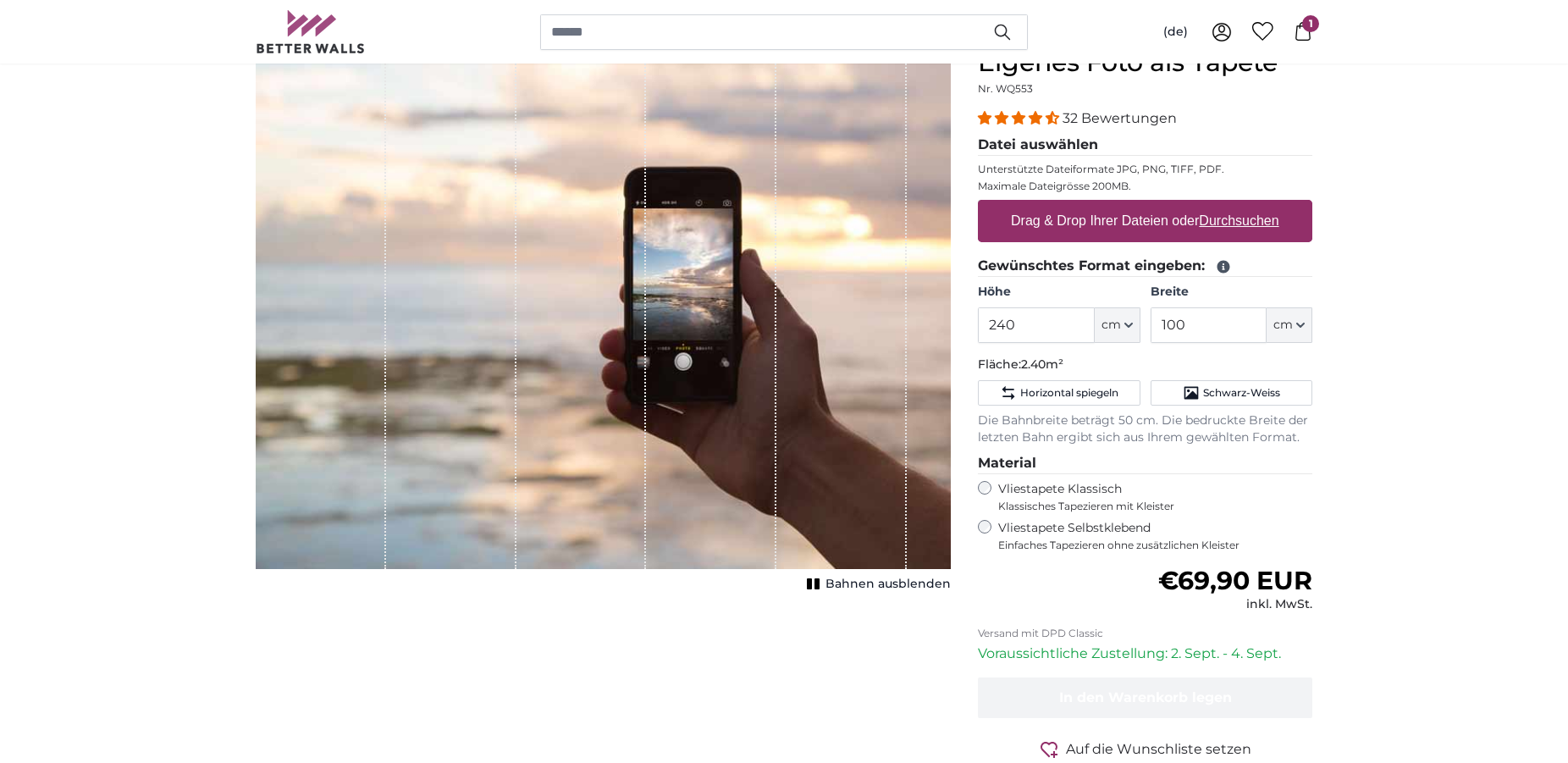
click at [1277, 227] on u "Durchsuchen" at bounding box center [1239, 220] width 80 height 14
click at [1277, 205] on input "Drag & Drop Ihrer Dateien oder Durchsuchen" at bounding box center [1144, 202] width 334 height 5
type input "**********"
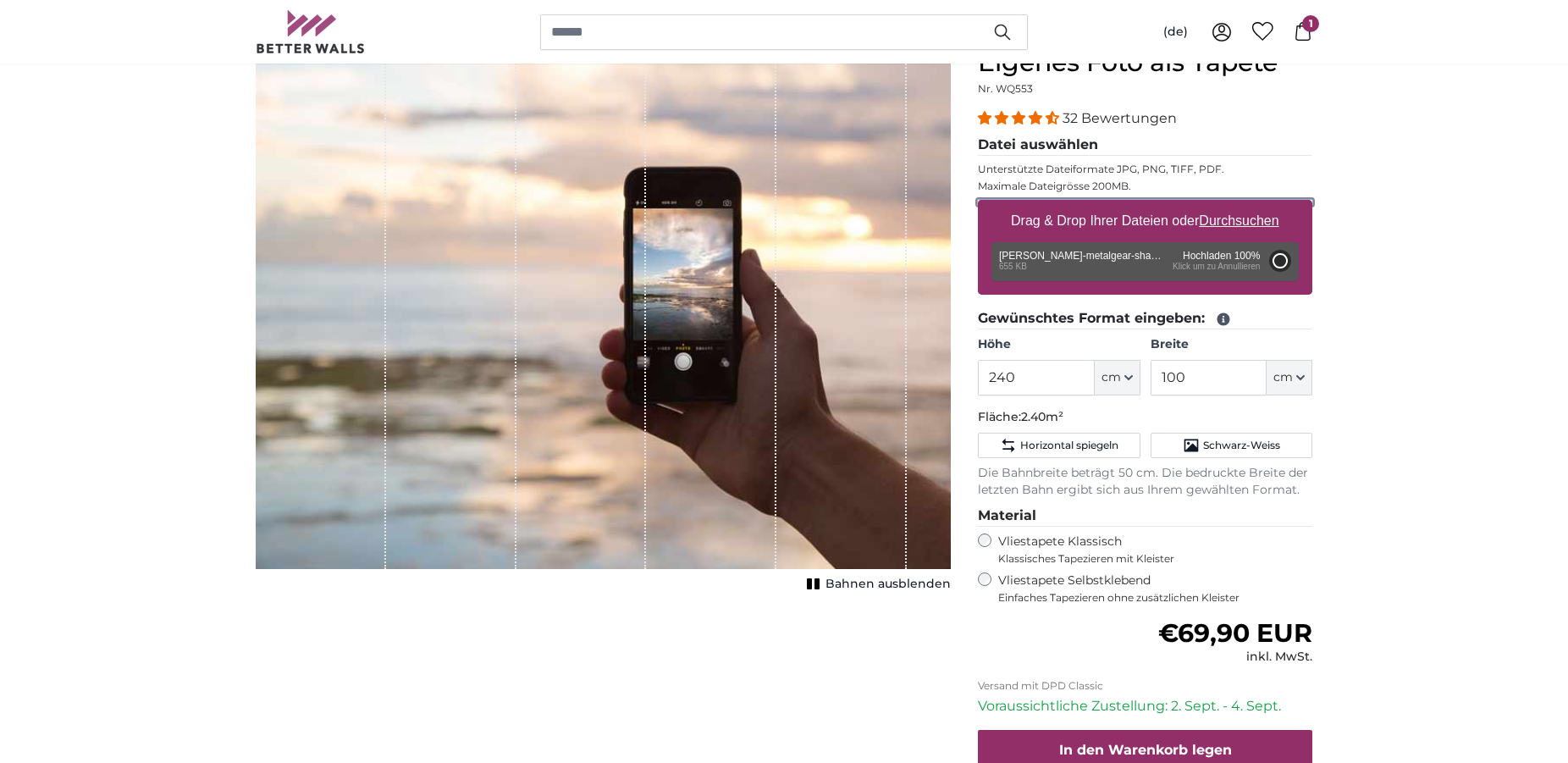
type input "118"
type input "188.8"
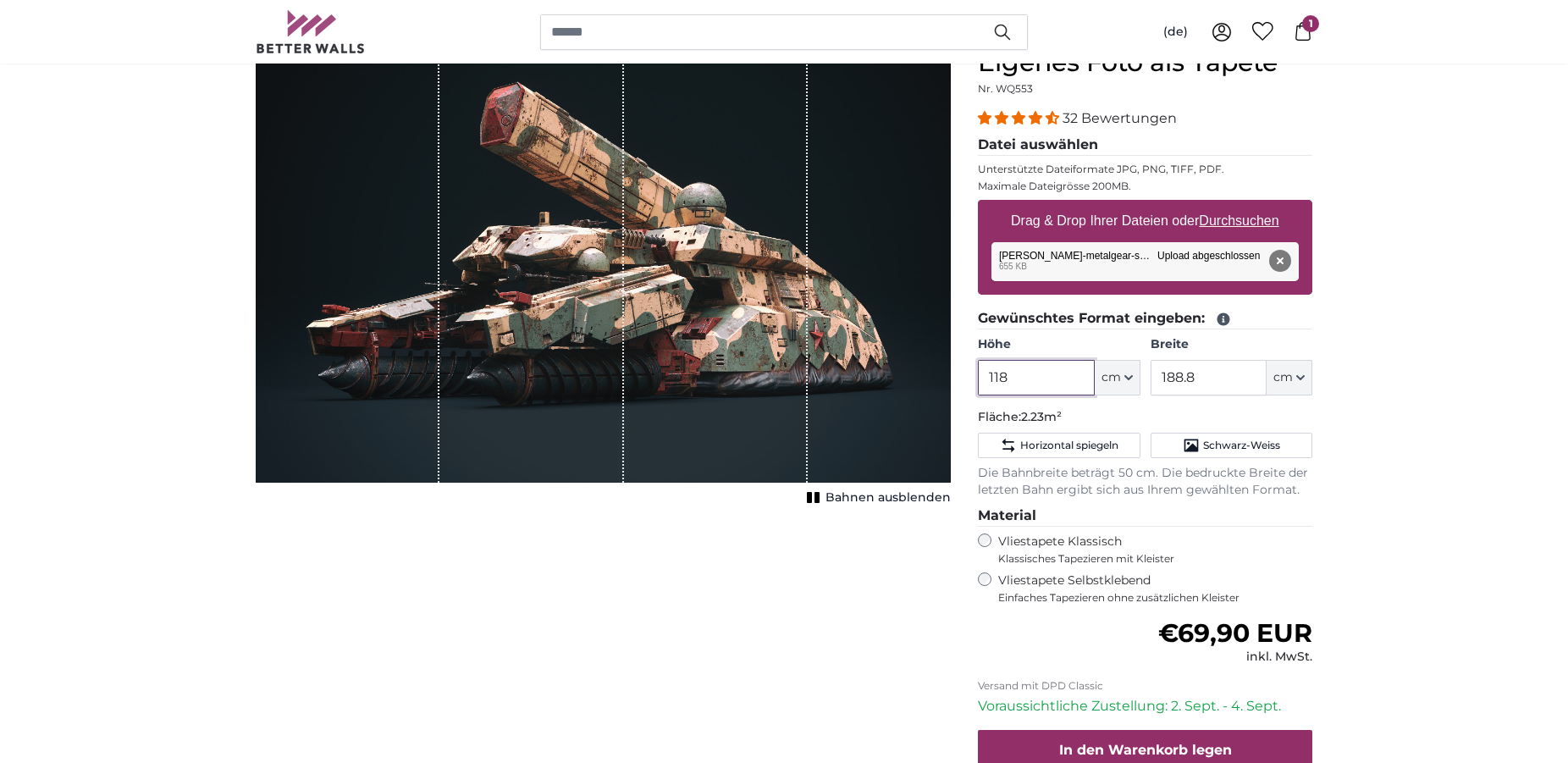
drag, startPoint x: 1039, startPoint y: 375, endPoint x: 918, endPoint y: 373, distance: 121.0
click at [978, 373] on input "118" at bounding box center [1036, 378] width 116 height 36
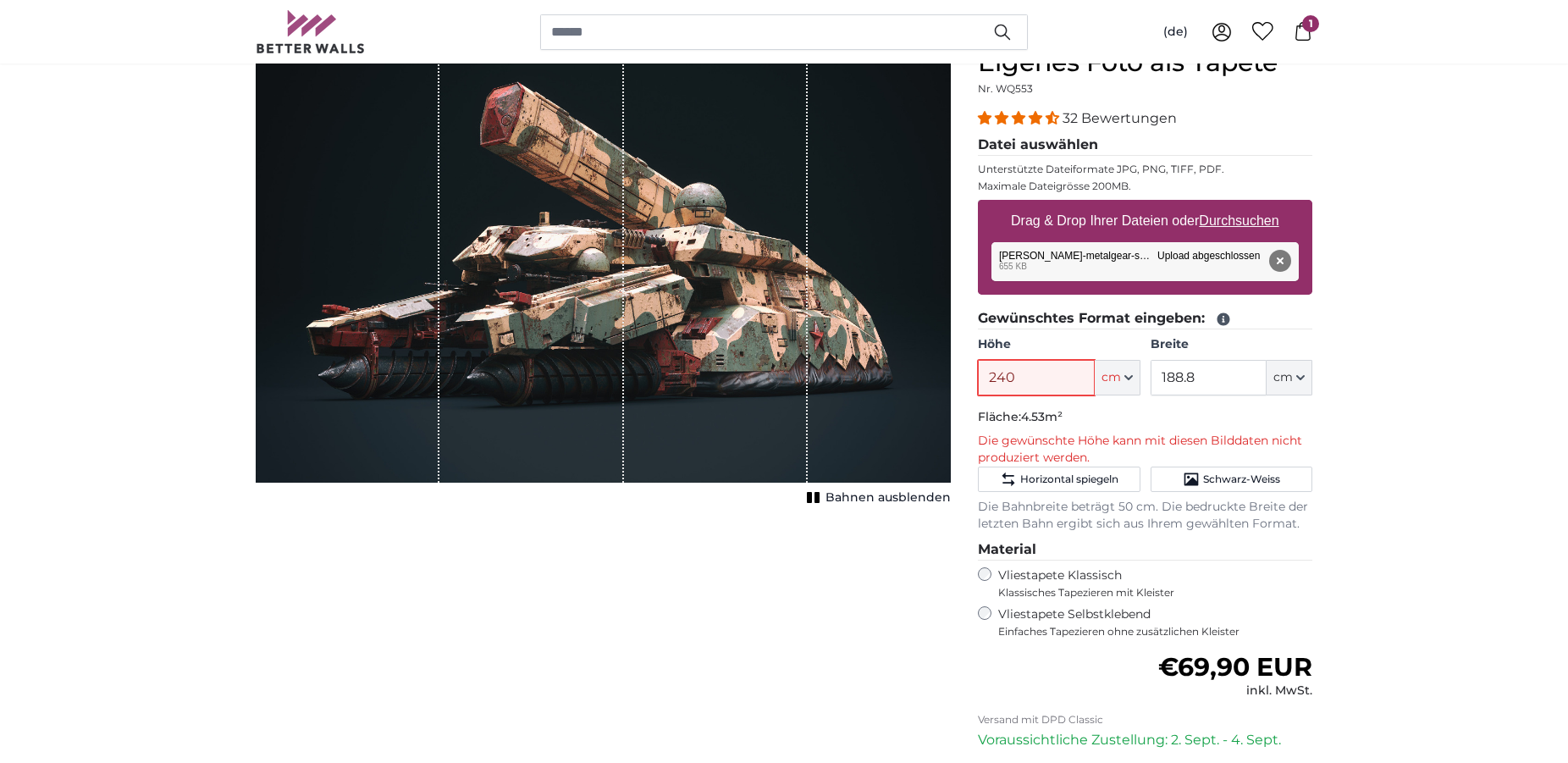
type input "240"
drag, startPoint x: 1195, startPoint y: 376, endPoint x: 1127, endPoint y: 370, distance: 68.3
click at [1151, 370] on input "188.8" at bounding box center [1209, 378] width 116 height 36
type input "100"
click at [1046, 382] on input "240" at bounding box center [1036, 378] width 116 height 36
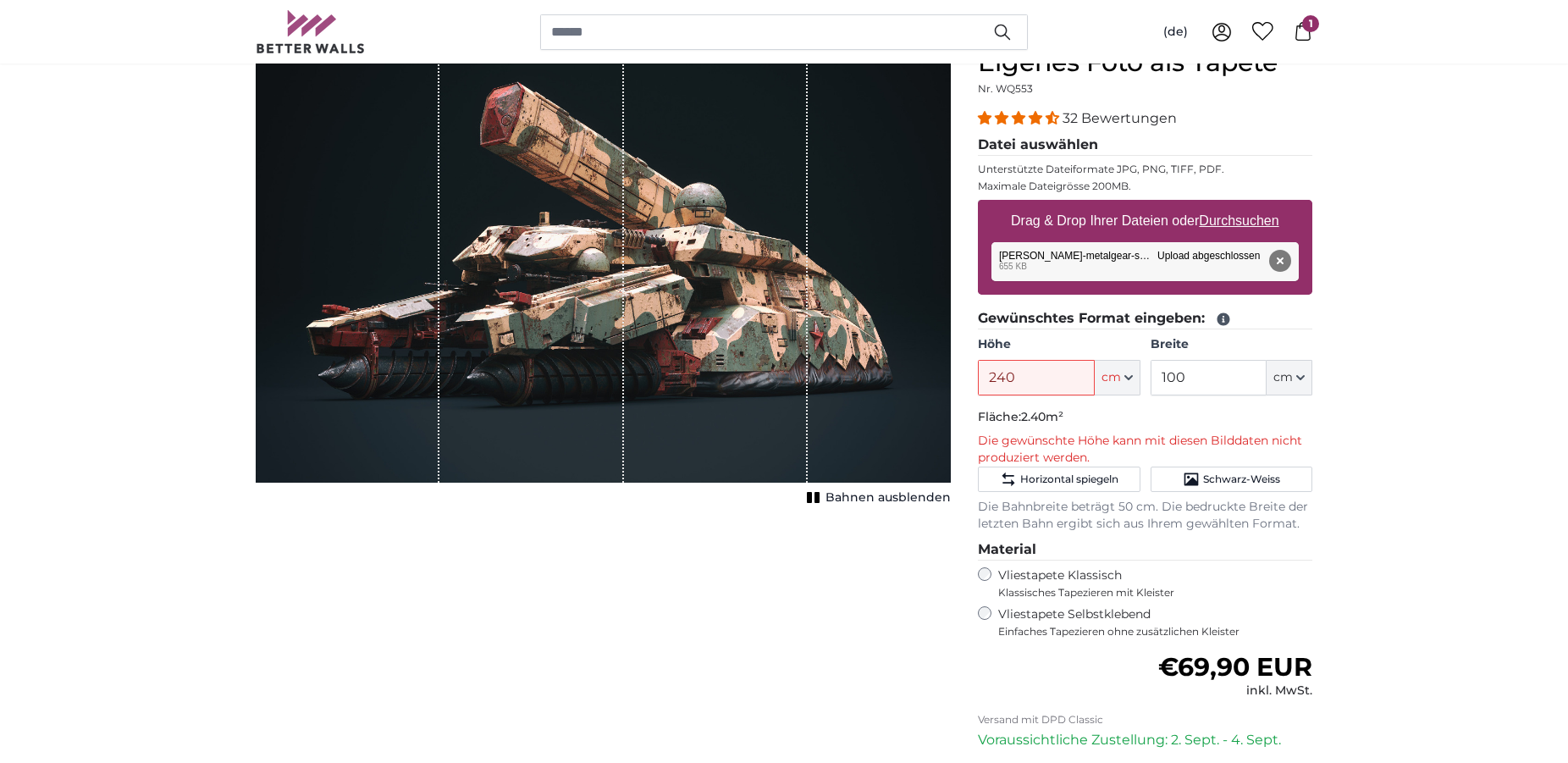
click at [844, 494] on span "Bahnen ausblenden" at bounding box center [888, 497] width 125 height 17
click at [844, 494] on span "Bahnen einblenden" at bounding box center [888, 497] width 124 height 17
click at [1072, 485] on span "Horizontal spiegeln" at bounding box center [1069, 479] width 99 height 13
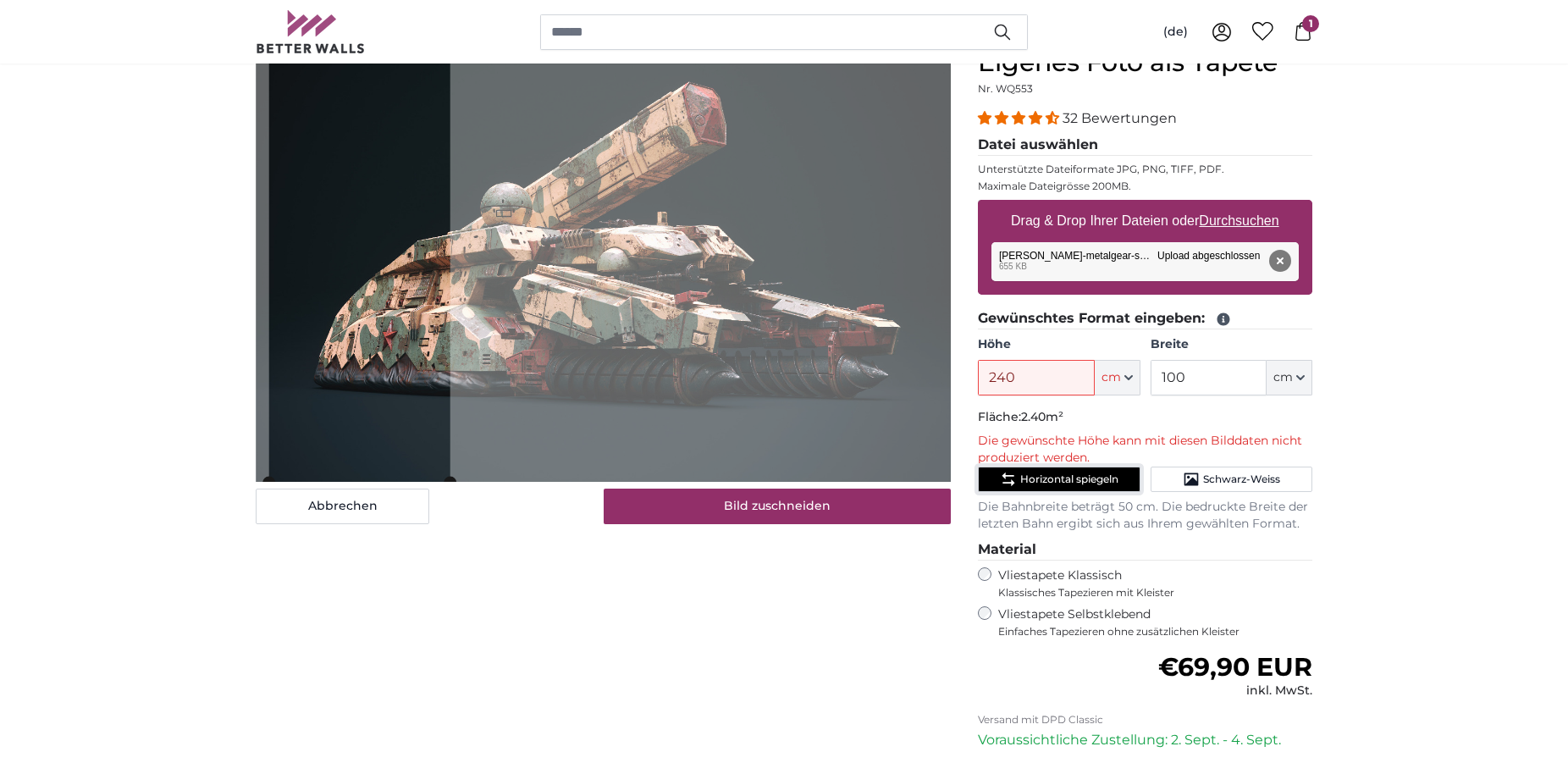
click at [424, 253] on cropper-handle at bounding box center [360, 264] width 181 height 434
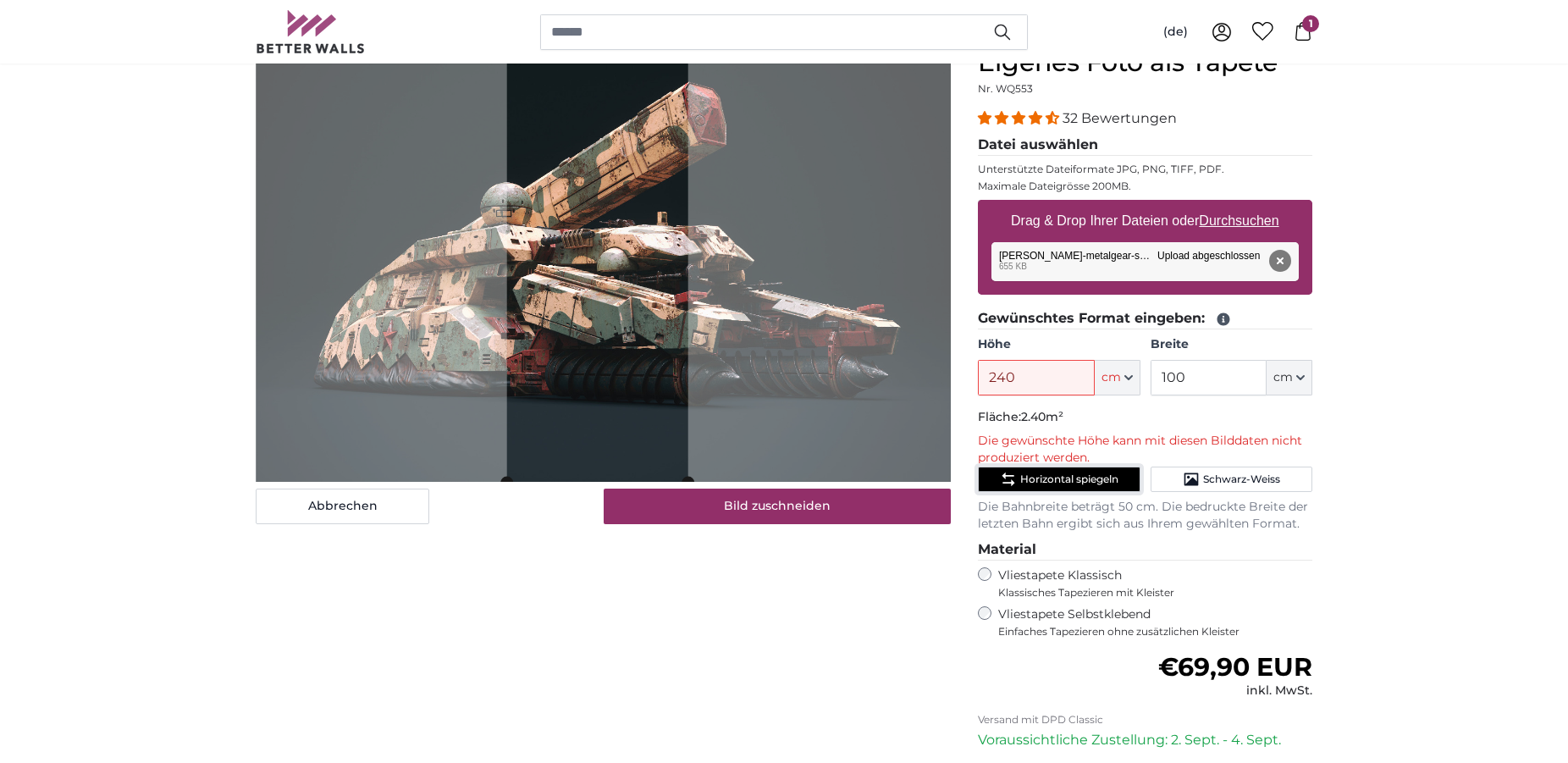
click at [638, 260] on cropper-handle at bounding box center [597, 264] width 181 height 434
click at [1287, 263] on button "Entfernen" at bounding box center [1280, 261] width 22 height 22
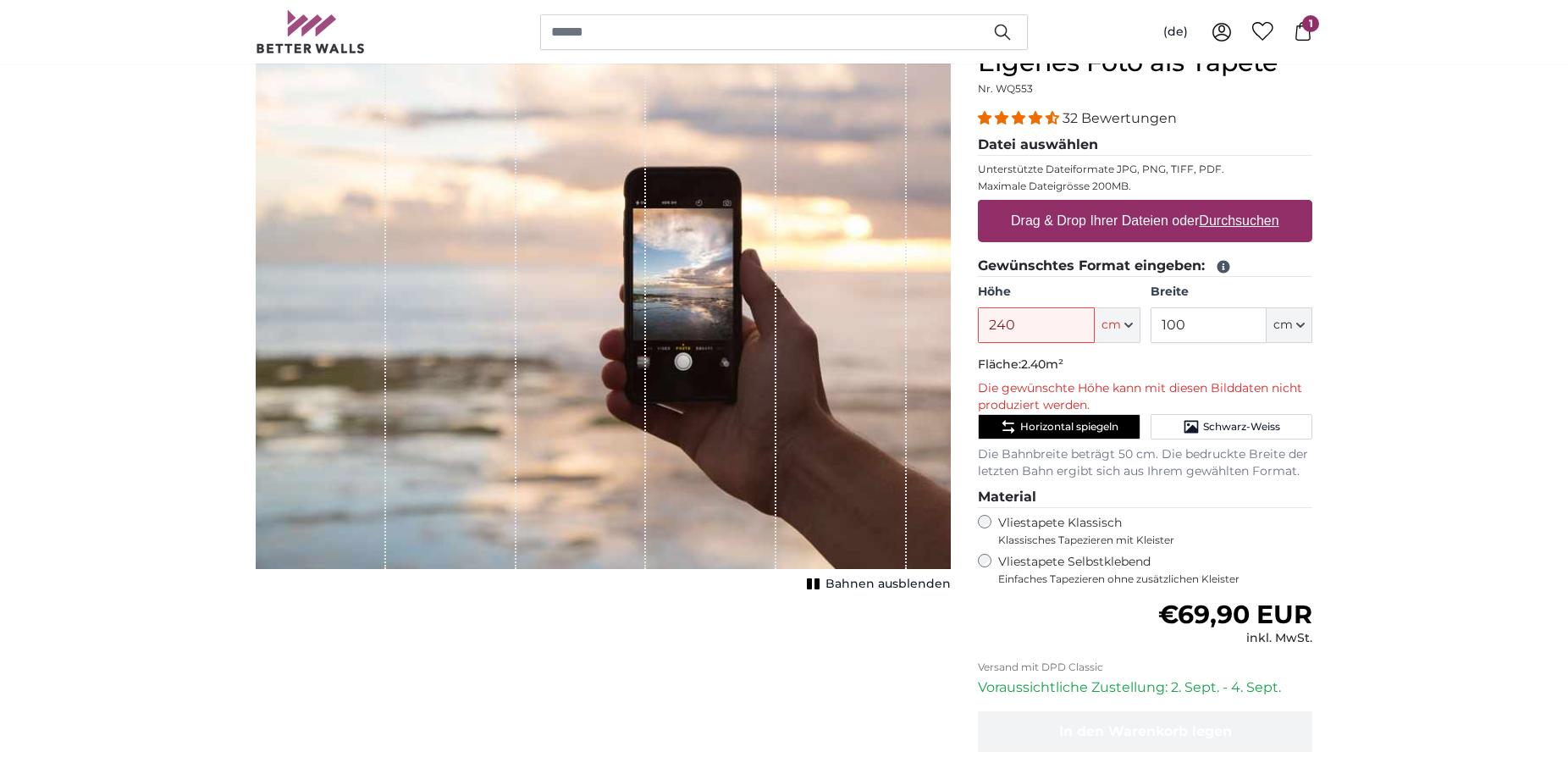
click at [1223, 222] on u "Durchsuchen" at bounding box center [1239, 220] width 80 height 14
click at [1223, 205] on input "Drag & Drop Ihrer Dateien oder Durchsuchen" at bounding box center [1144, 202] width 334 height 5
type input "**********"
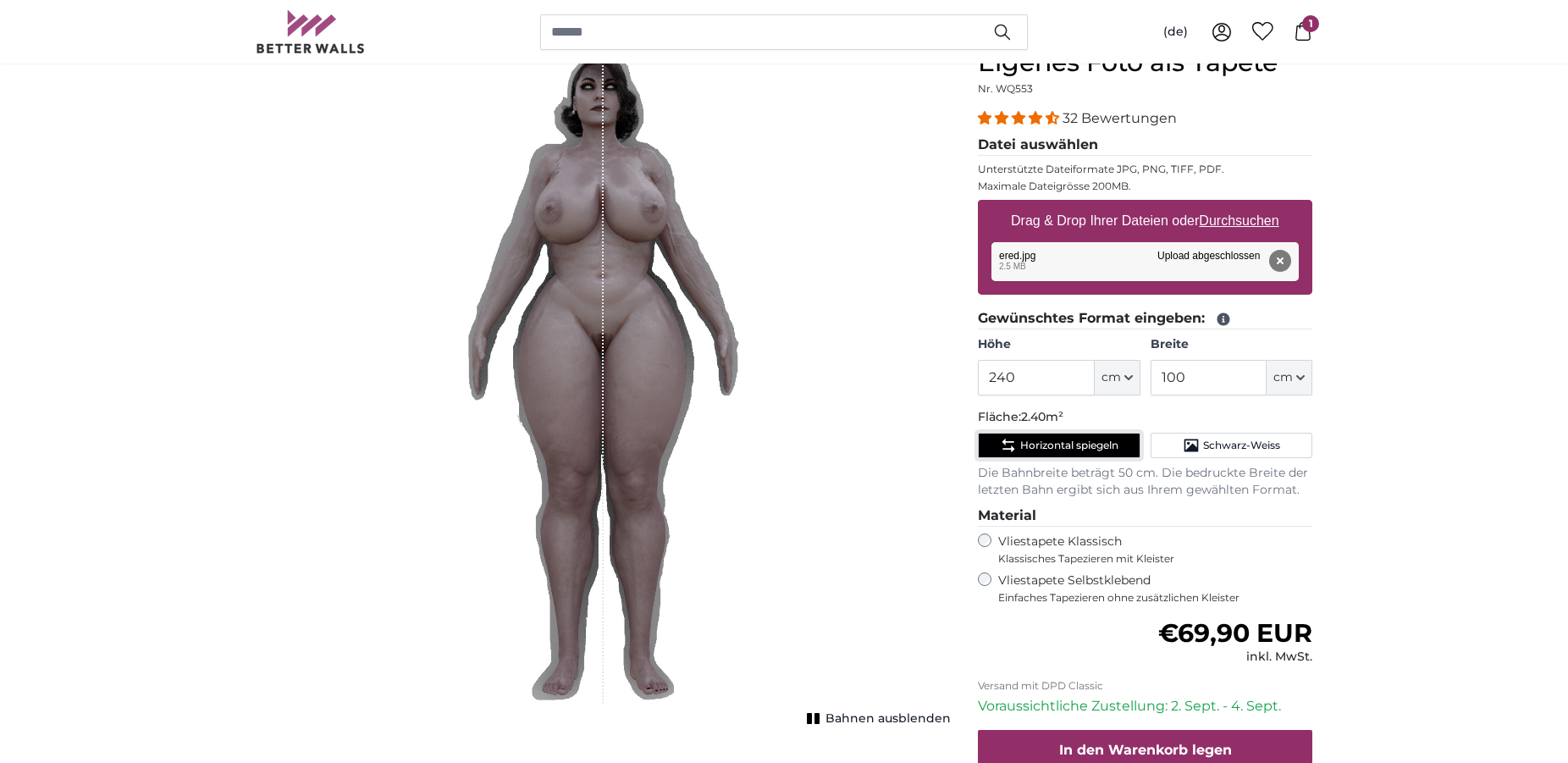
click at [1014, 440] on icon "Horizontal spiegeln" at bounding box center [1007, 445] width 17 height 17
click at [1012, 440] on icon "Horizontal spiegeln" at bounding box center [1007, 445] width 17 height 17
drag, startPoint x: 690, startPoint y: 358, endPoint x: 514, endPoint y: 356, distance: 176.0
click at [514, 356] on div "1 of 1" at bounding box center [603, 375] width 275 height 656
drag, startPoint x: 512, startPoint y: 345, endPoint x: 653, endPoint y: 350, distance: 141.1
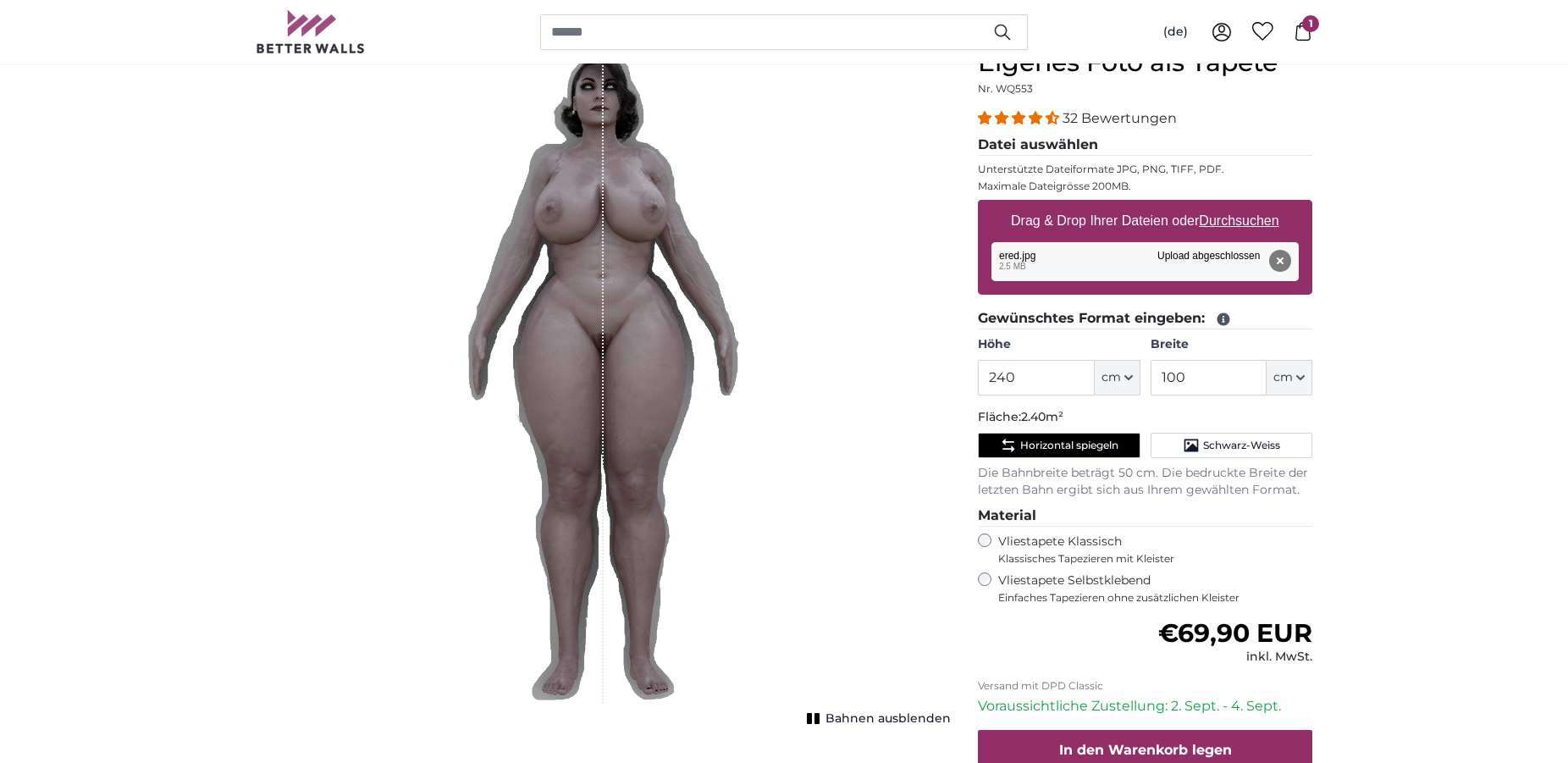
click at [653, 350] on div "1 of 1" at bounding box center [603, 375] width 275 height 656
click at [833, 716] on span "Bahnen ausblenden" at bounding box center [888, 718] width 125 height 17
drag, startPoint x: 604, startPoint y: 364, endPoint x: 828, endPoint y: 365, distance: 224.0
click at [828, 365] on div "Bahnen einblenden" at bounding box center [603, 386] width 695 height 677
click at [1066, 450] on span "Horizontal spiegeln" at bounding box center [1069, 445] width 99 height 13
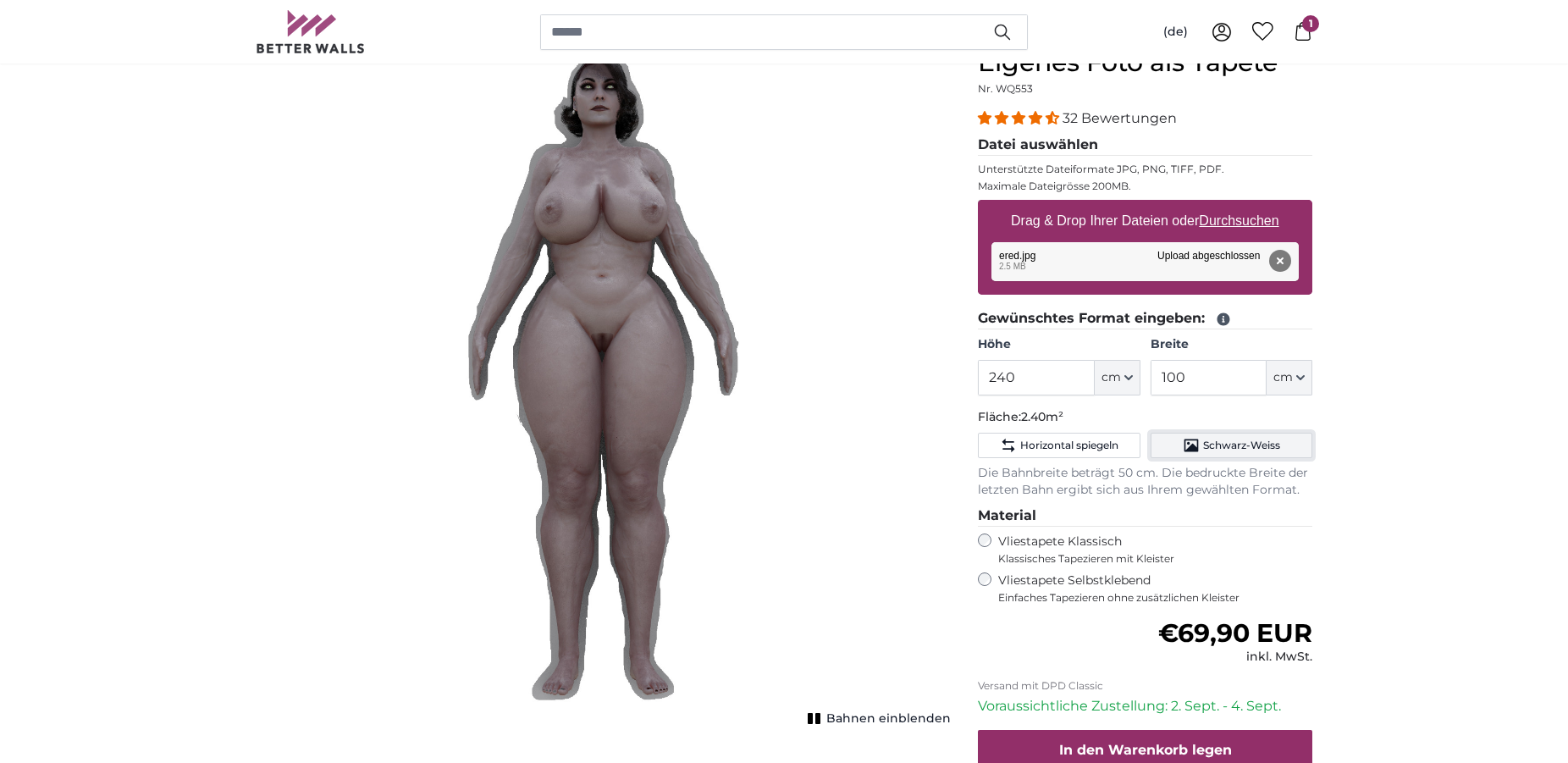
click at [1182, 445] on button "Schwarz-Weiss" at bounding box center [1231, 445] width 162 height 25
click at [1094, 442] on span "Horizontal spiegeln" at bounding box center [1069, 445] width 99 height 13
drag, startPoint x: 681, startPoint y: 344, endPoint x: 720, endPoint y: 335, distance: 40.0
click at [720, 335] on img "1 of 1" at bounding box center [603, 375] width 275 height 656
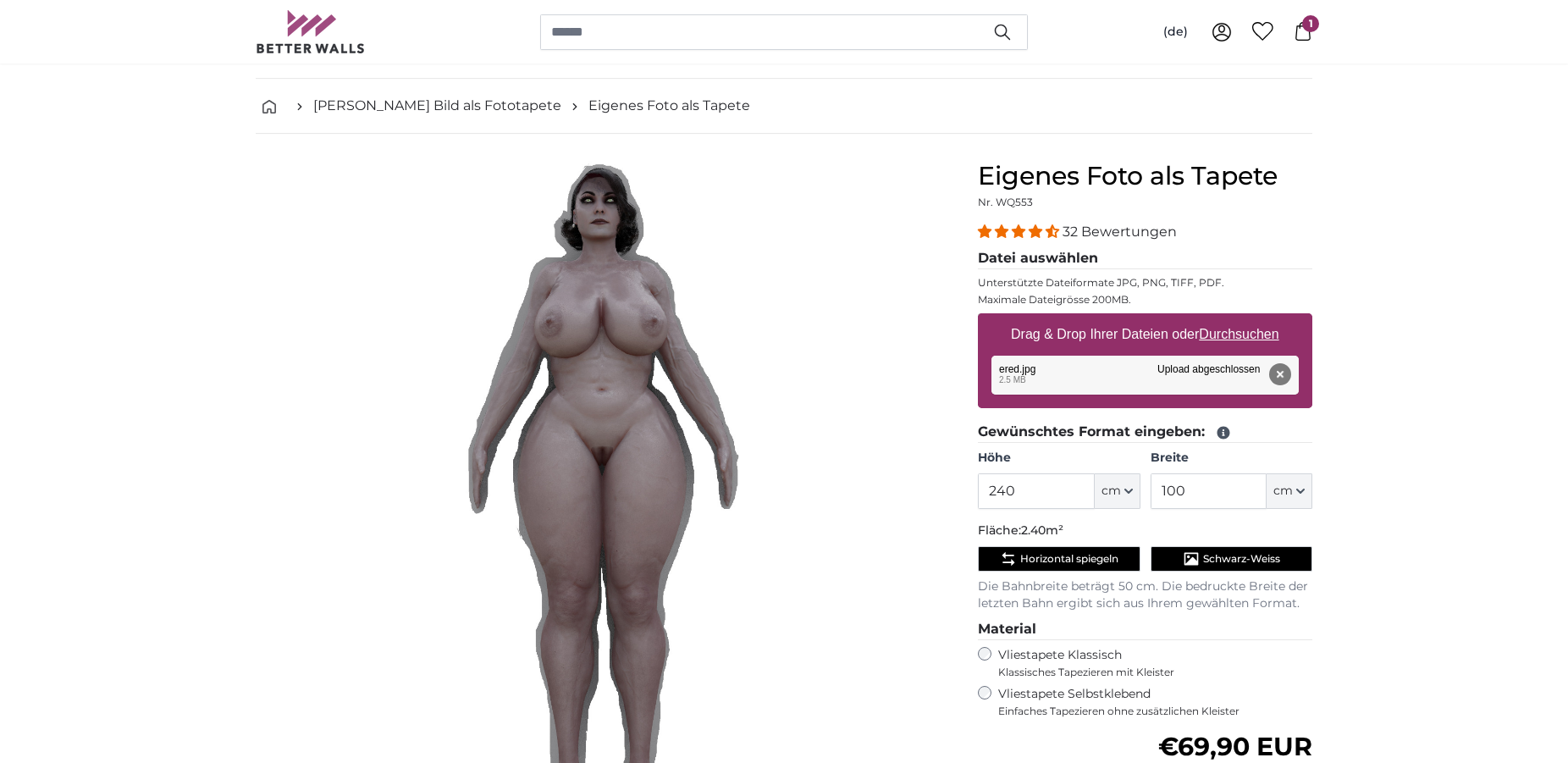
scroll to position [86, 0]
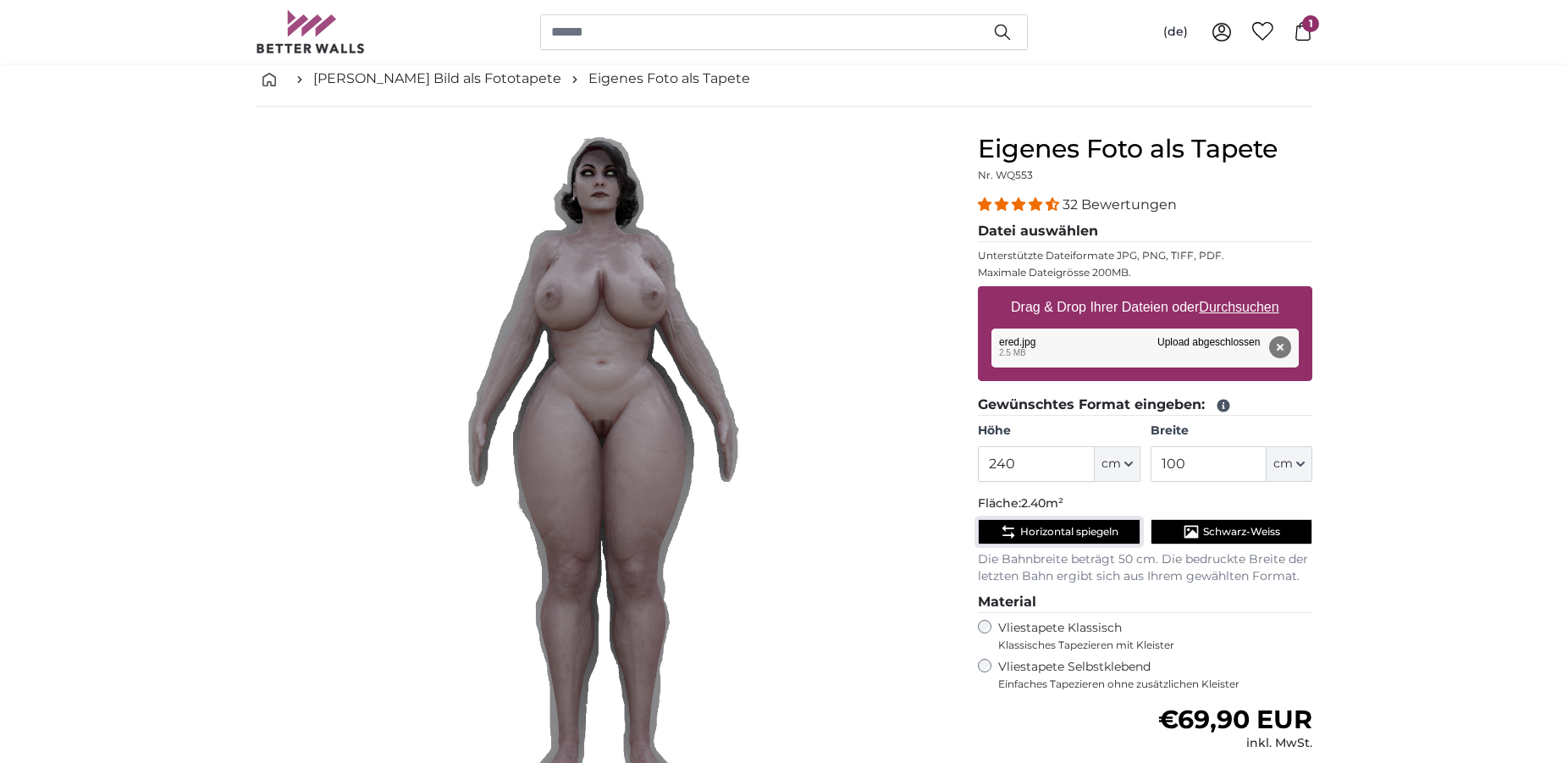
click at [1031, 522] on button "Horizontal spiegeln" at bounding box center [1058, 532] width 162 height 25
click at [1173, 536] on button "Schwarz-Weiss" at bounding box center [1231, 532] width 162 height 25
drag, startPoint x: 716, startPoint y: 503, endPoint x: 753, endPoint y: 519, distance: 40.3
click at [715, 503] on img "1 of 1" at bounding box center [603, 461] width 275 height 656
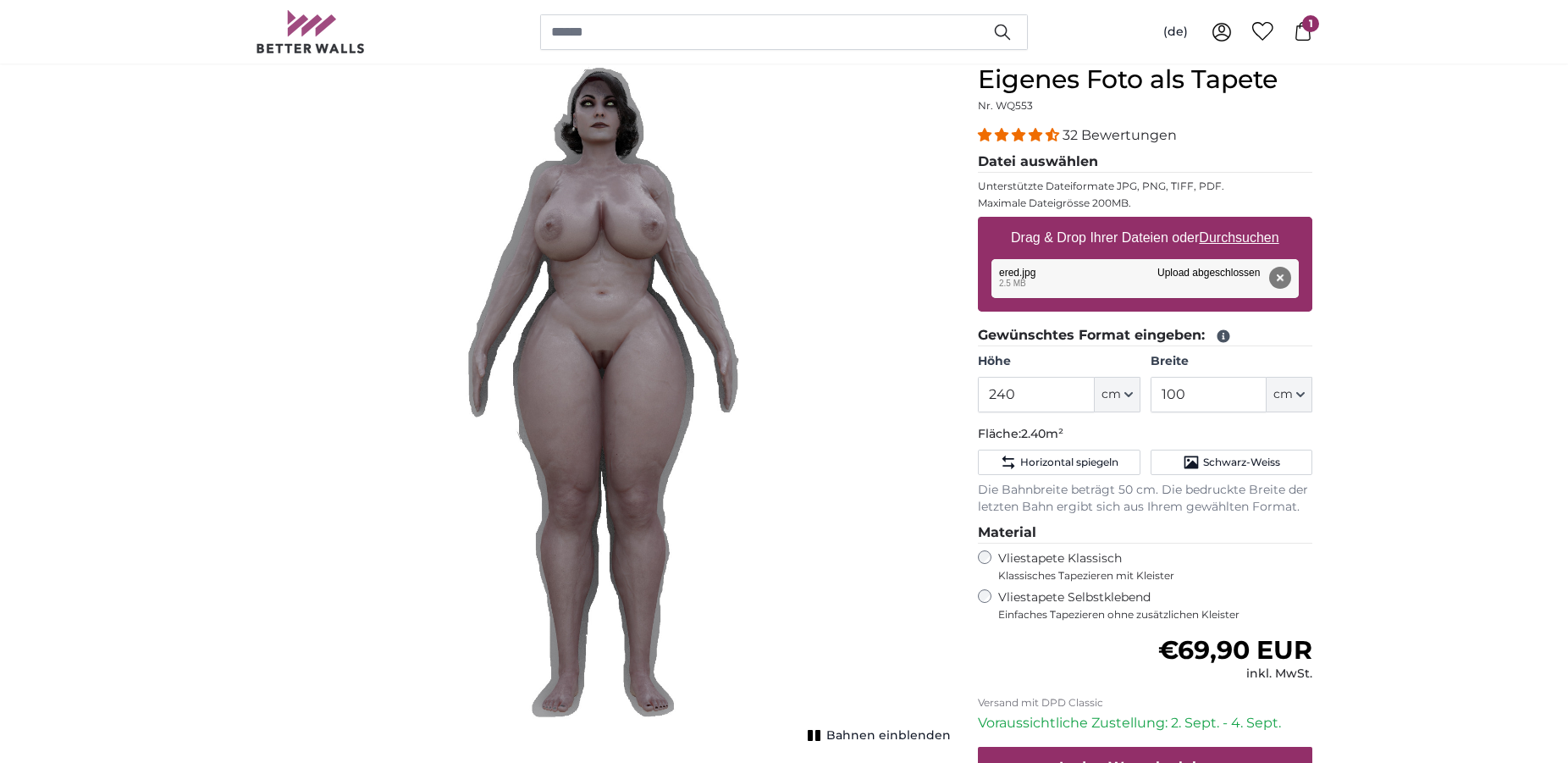
scroll to position [259, 0]
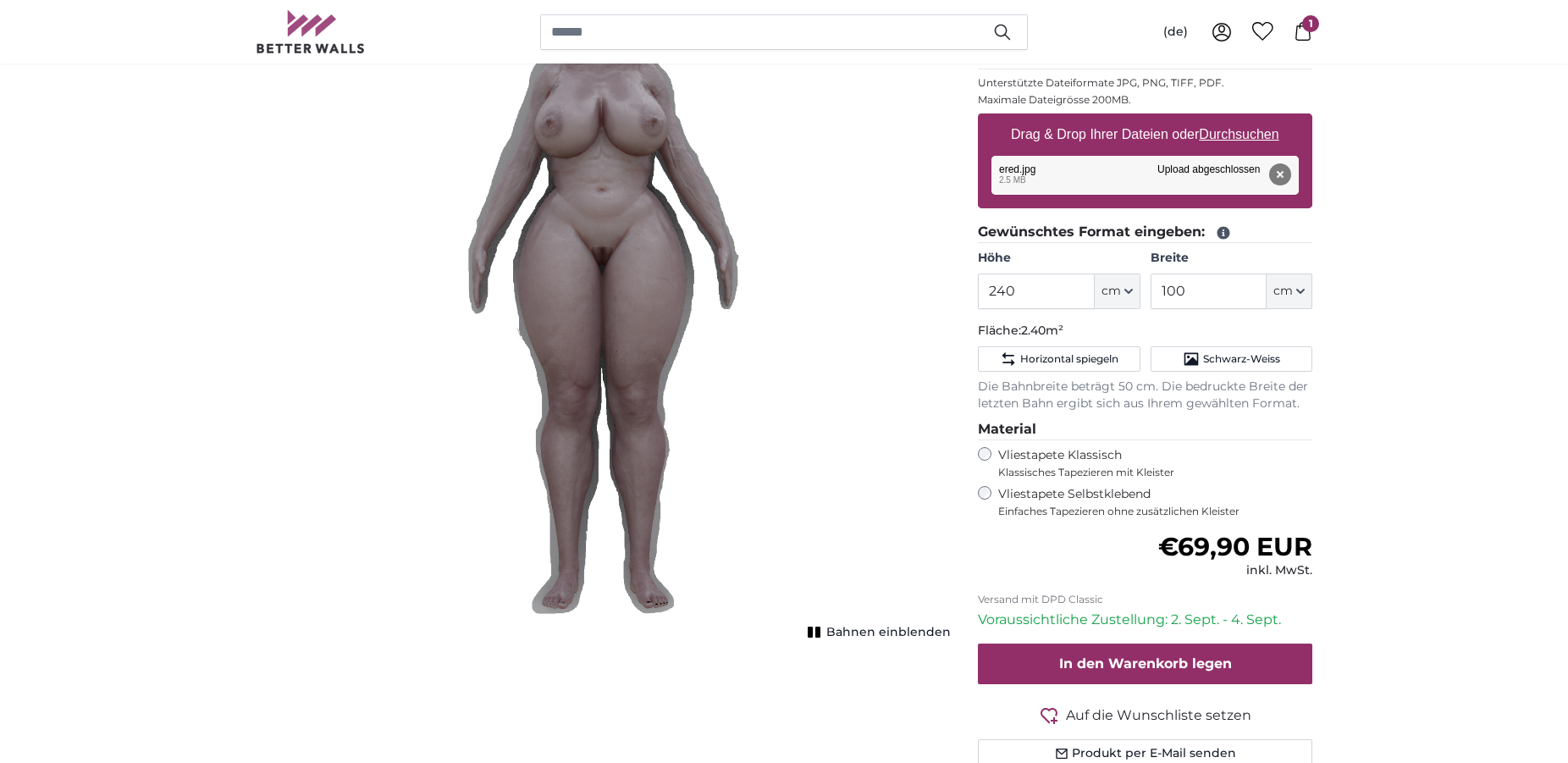
drag, startPoint x: 870, startPoint y: 635, endPoint x: 857, endPoint y: 612, distance: 26.4
click at [870, 635] on span "Bahnen einblenden" at bounding box center [888, 632] width 124 height 17
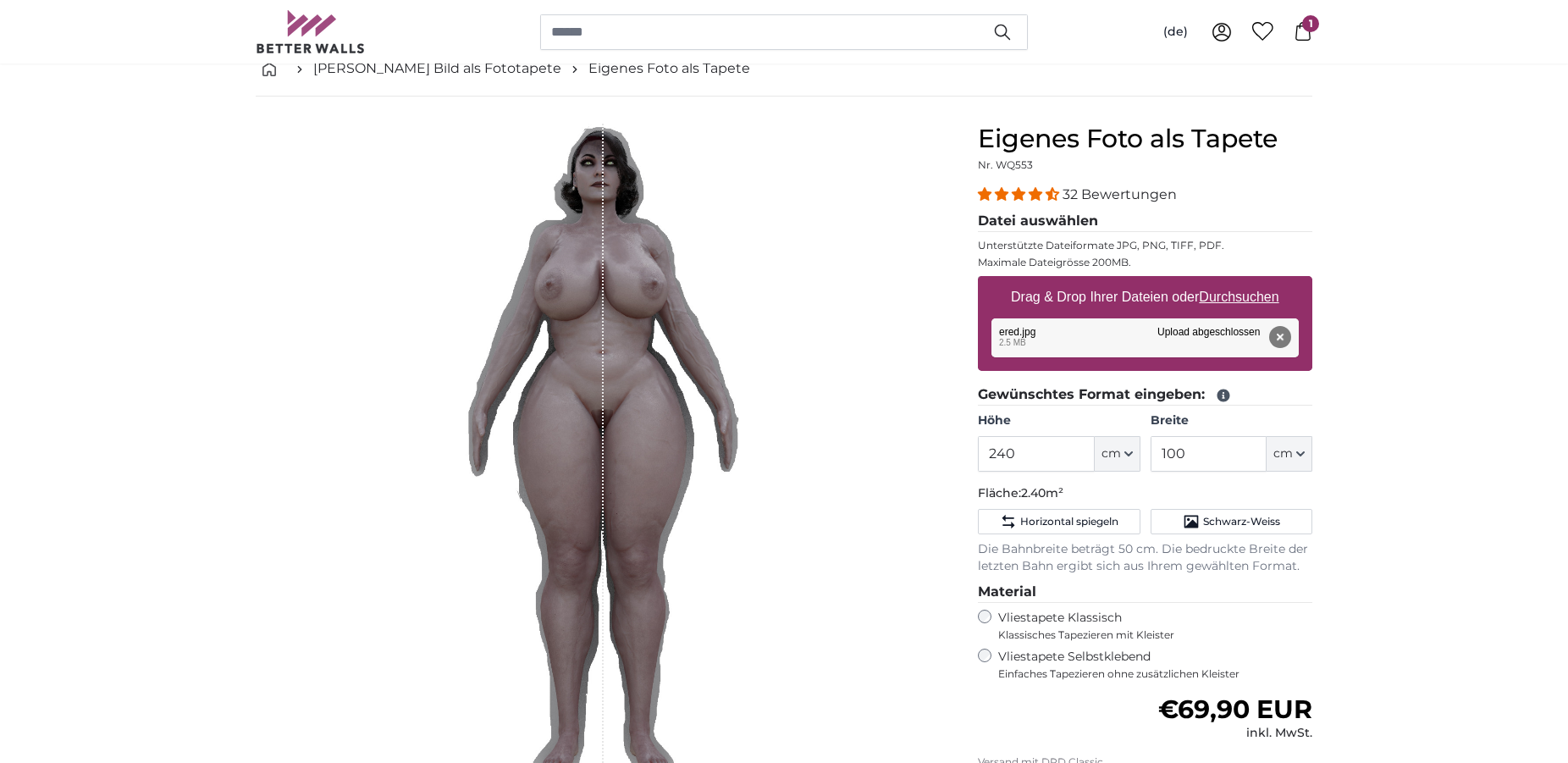
scroll to position [86, 0]
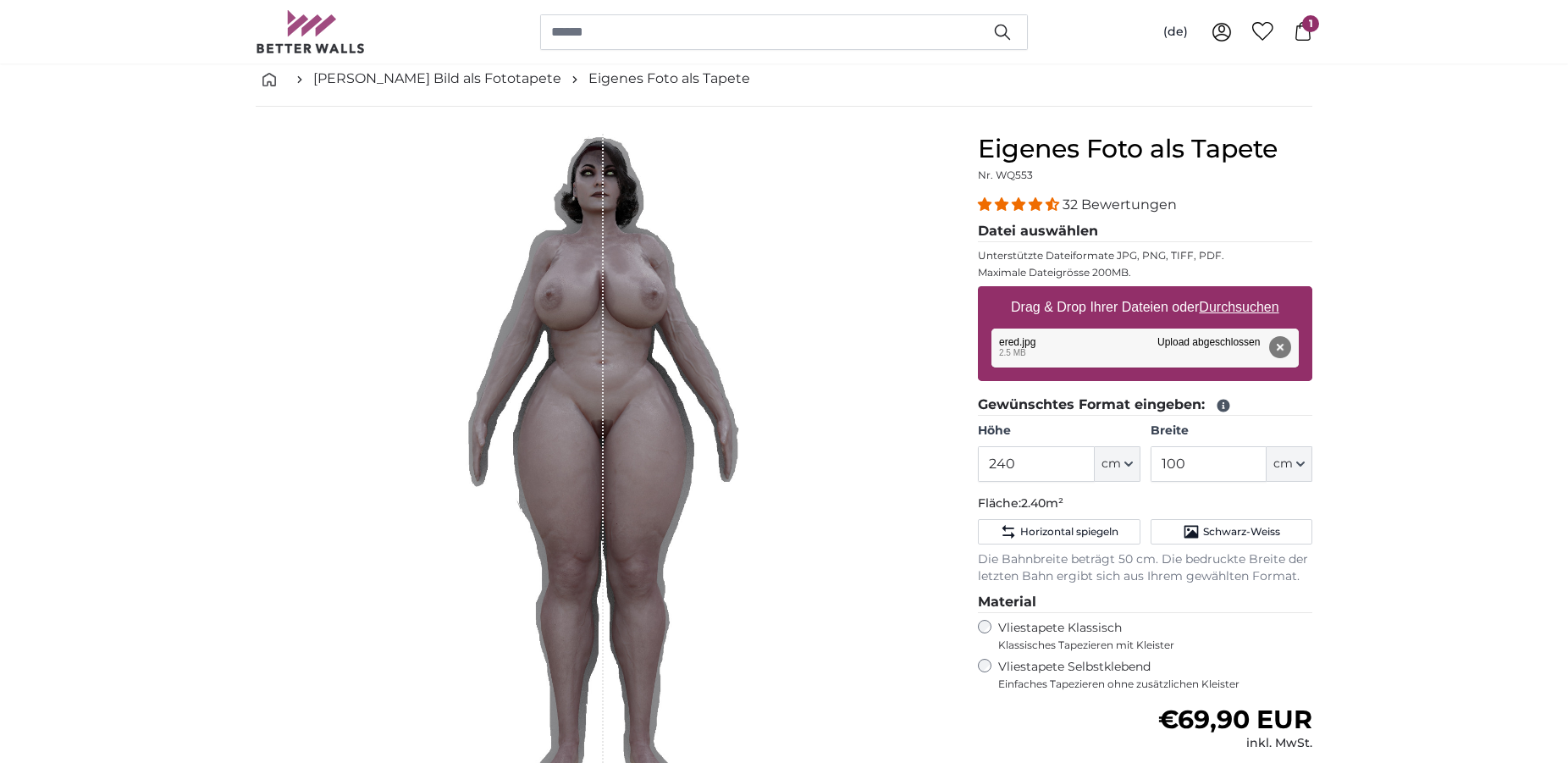
click at [1306, 27] on span "1" at bounding box center [1310, 23] width 17 height 17
